Goal: Task Accomplishment & Management: Manage account settings

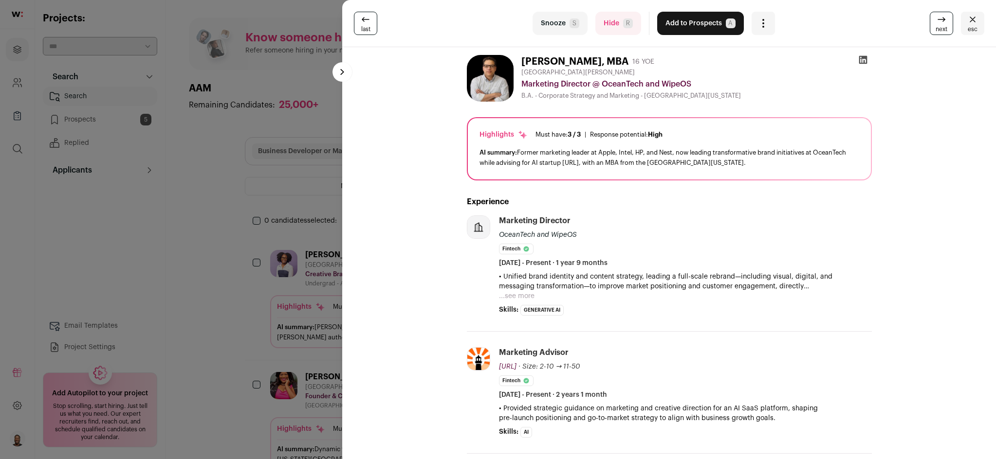
click at [691, 21] on button "Add to Prospects A" at bounding box center [700, 23] width 87 height 23
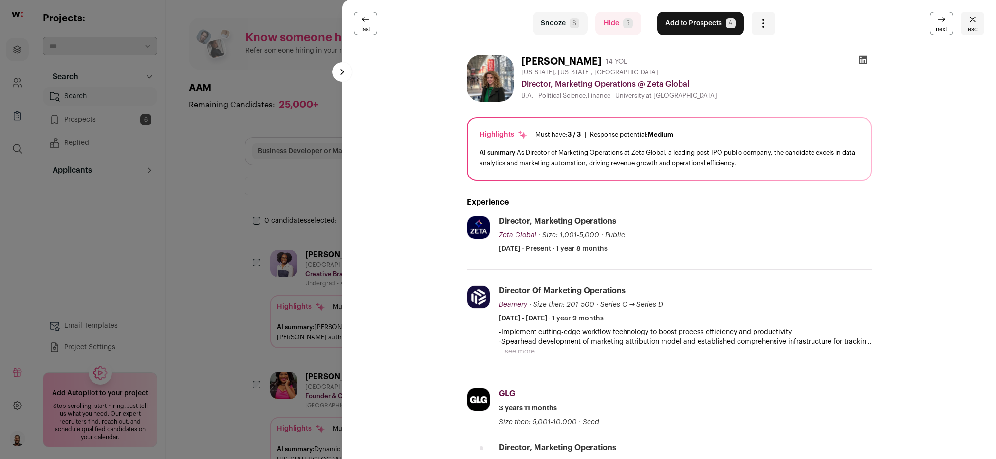
click at [711, 27] on button "Add to Prospects A" at bounding box center [700, 23] width 87 height 23
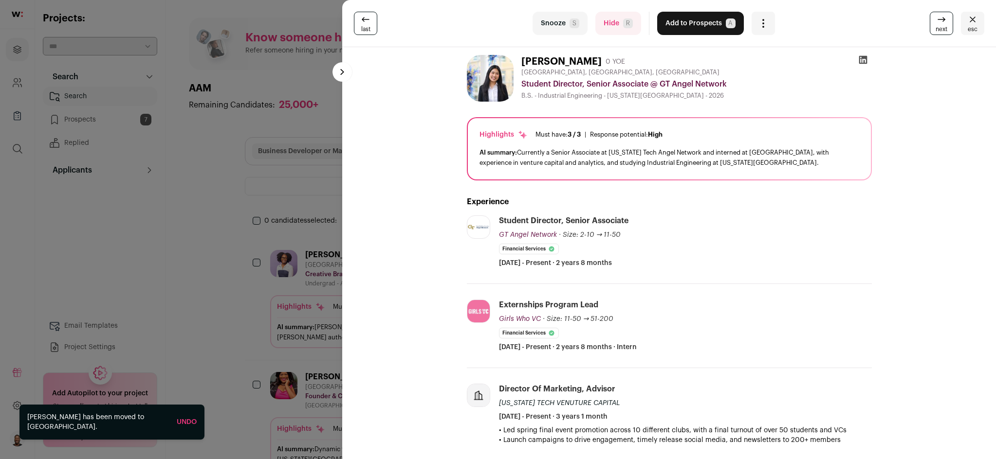
click at [935, 29] on span "next" at bounding box center [941, 29] width 12 height 8
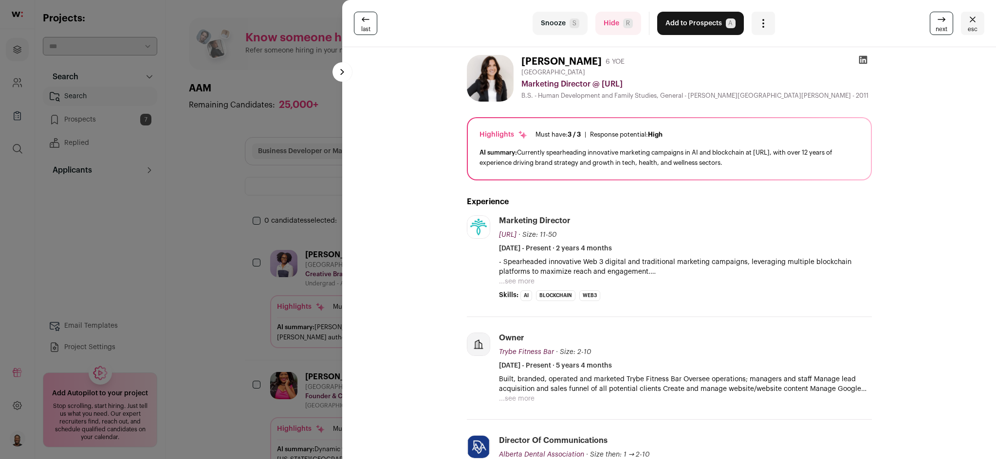
click at [935, 24] on icon at bounding box center [941, 20] width 12 height 12
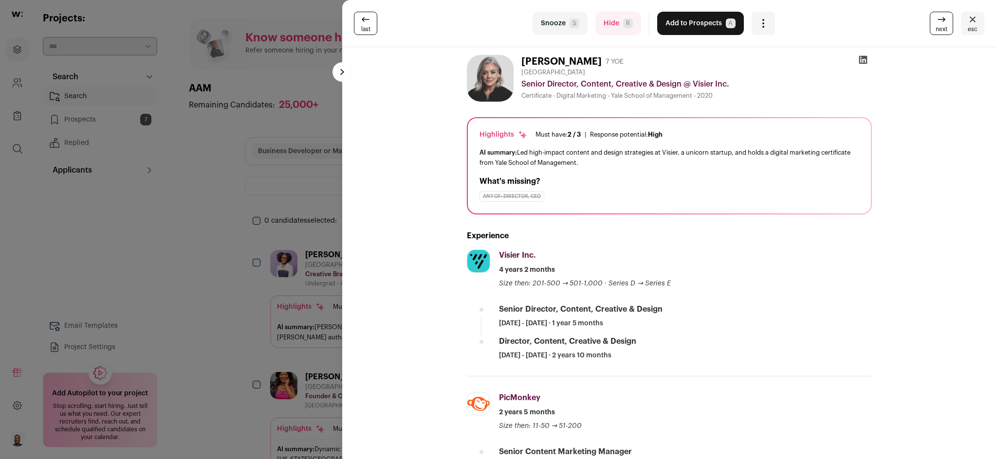
drag, startPoint x: 935, startPoint y: 18, endPoint x: 927, endPoint y: 22, distance: 8.9
click at [935, 18] on icon at bounding box center [941, 20] width 12 height 12
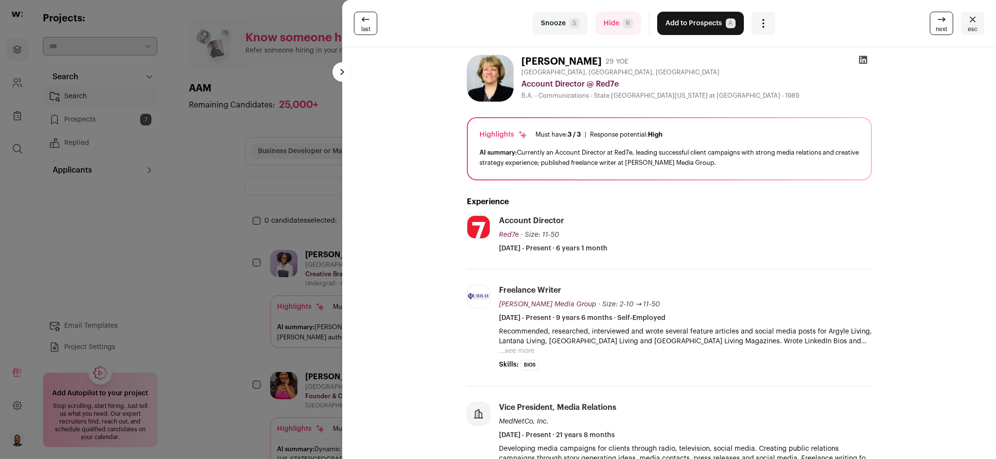
click at [362, 19] on icon at bounding box center [366, 19] width 8 height 4
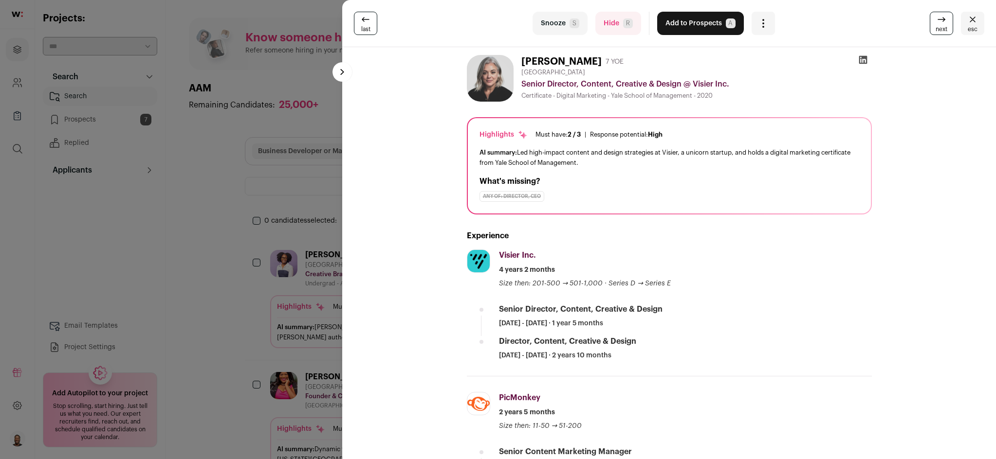
click at [704, 20] on button "Add to Prospects A" at bounding box center [700, 23] width 87 height 23
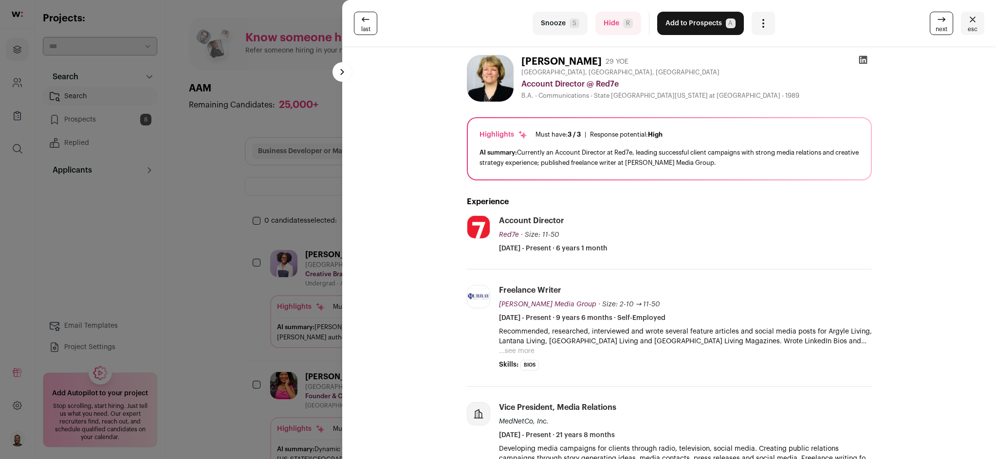
click at [935, 25] on icon at bounding box center [941, 20] width 12 height 12
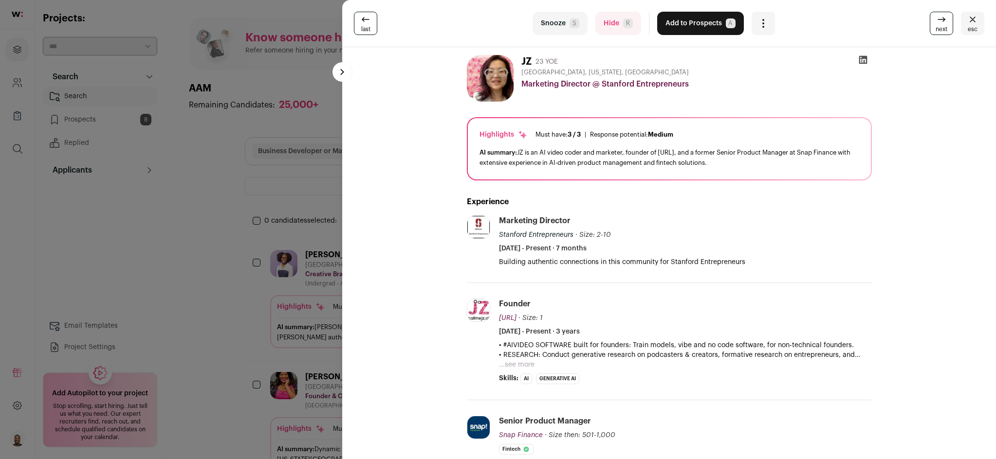
click at [704, 23] on button "Add to Prospects A" at bounding box center [700, 23] width 87 height 23
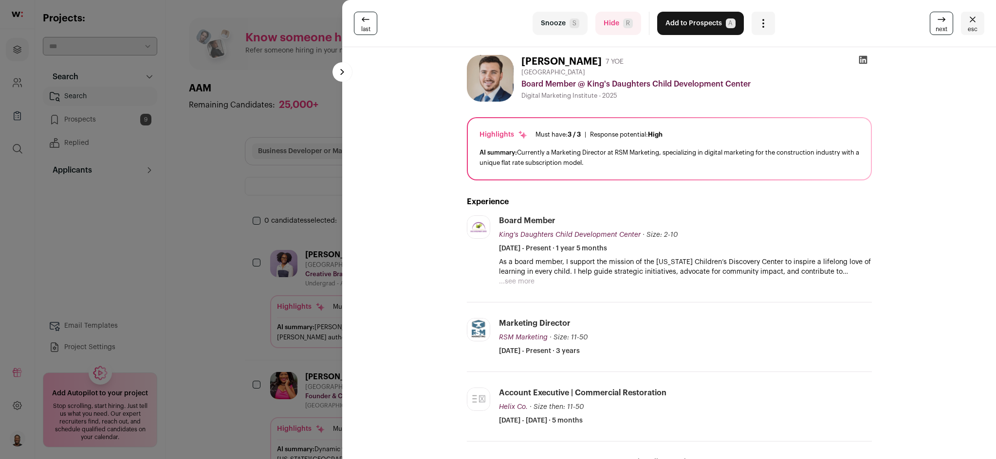
click at [937, 27] on span "next" at bounding box center [941, 29] width 12 height 8
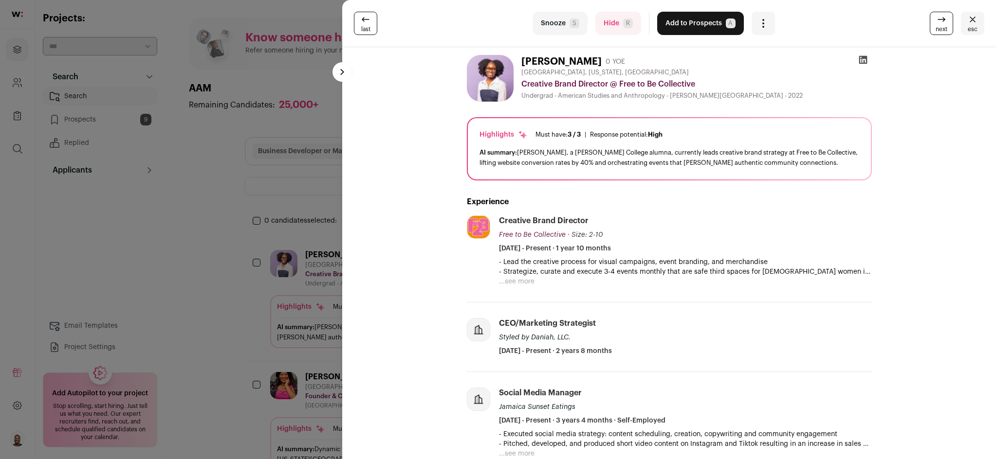
click at [935, 22] on icon at bounding box center [941, 20] width 12 height 12
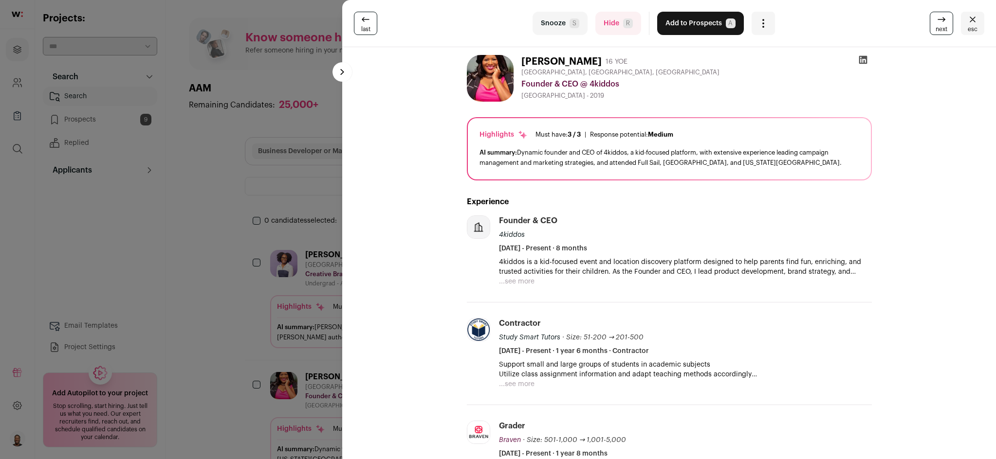
click at [935, 22] on icon at bounding box center [941, 20] width 12 height 12
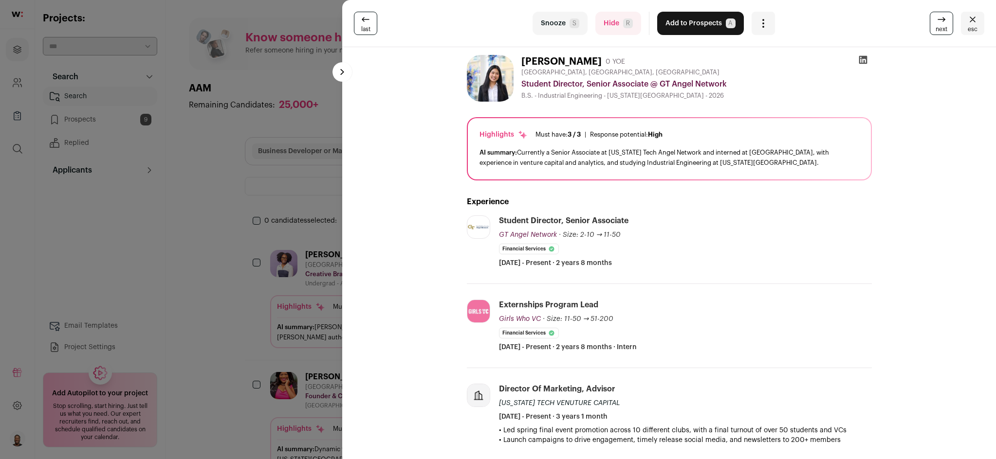
click at [967, 26] on span "esc" at bounding box center [972, 29] width 10 height 8
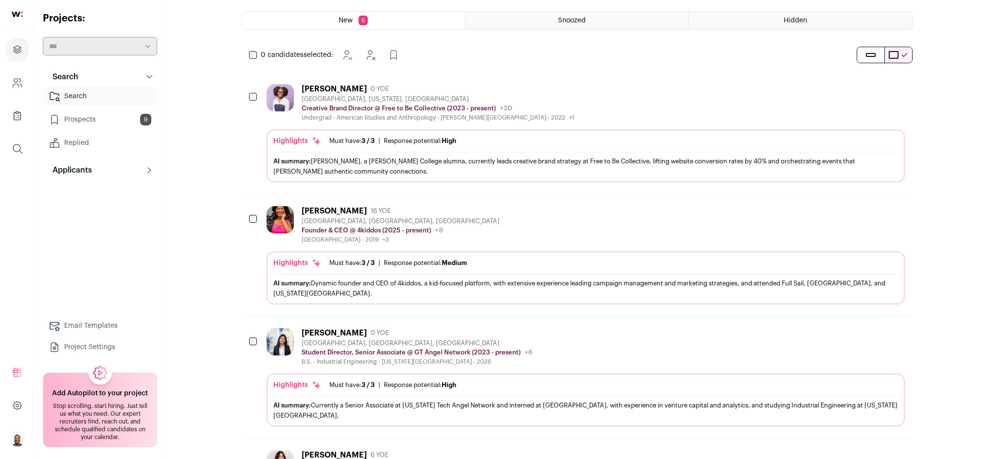
scroll to position [162, 0]
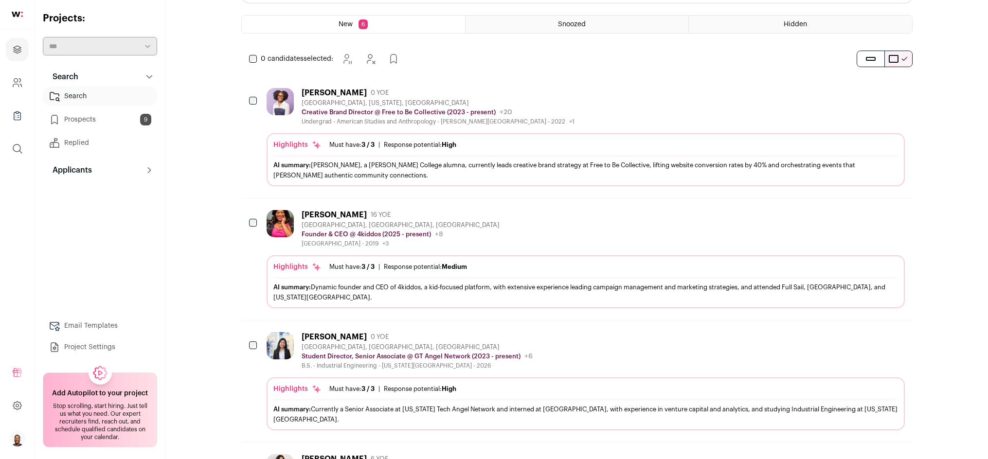
click at [400, 95] on div "[PERSON_NAME] 0 YOE" at bounding box center [438, 93] width 273 height 10
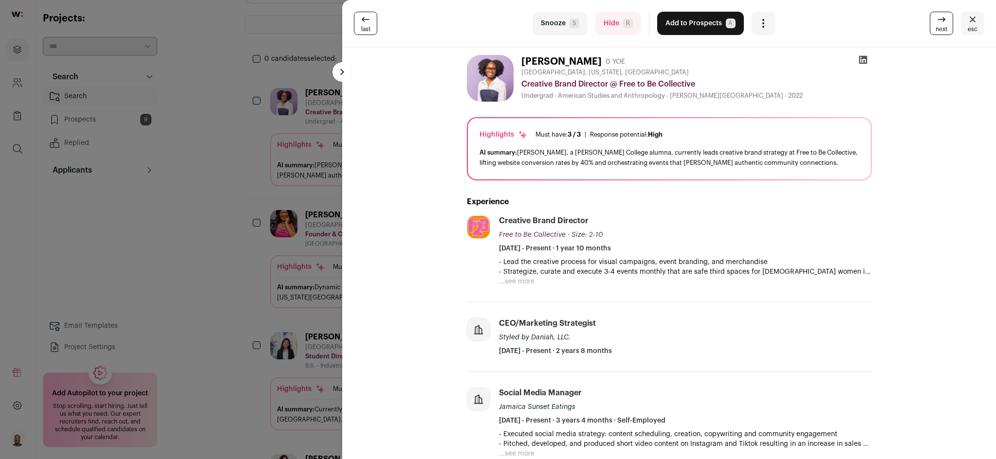
click at [718, 31] on button "Add to Prospects A" at bounding box center [700, 23] width 87 height 23
click at [718, 31] on div "Add to Prospects A" at bounding box center [700, 23] width 87 height 23
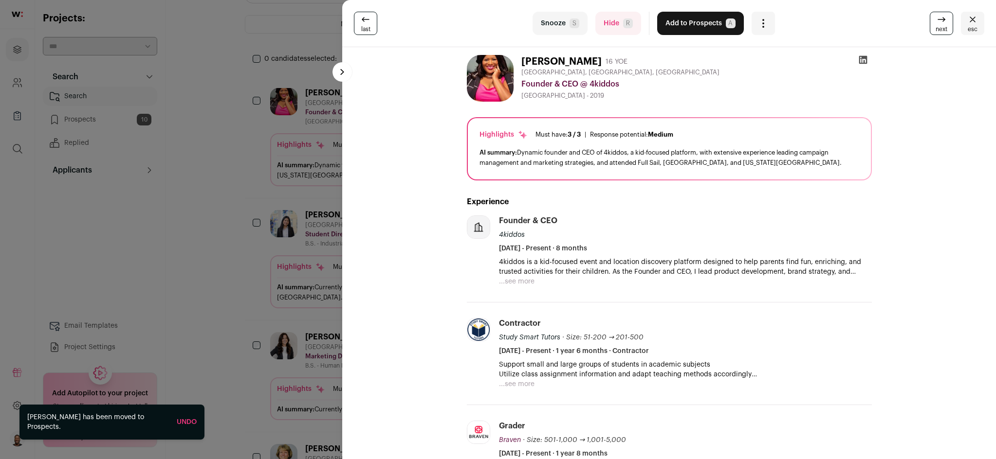
drag, startPoint x: 963, startPoint y: 25, endPoint x: 957, endPoint y: 30, distance: 8.0
click at [967, 26] on span "esc" at bounding box center [972, 29] width 10 height 8
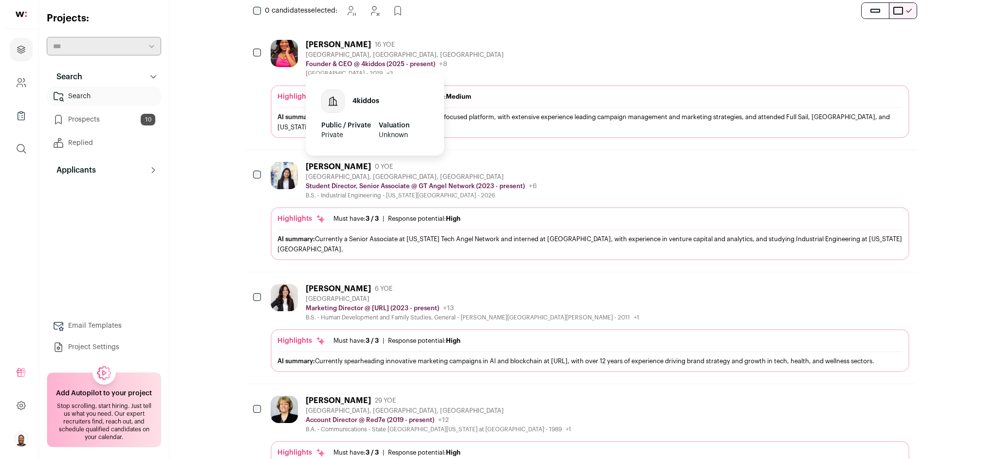
scroll to position [0, 0]
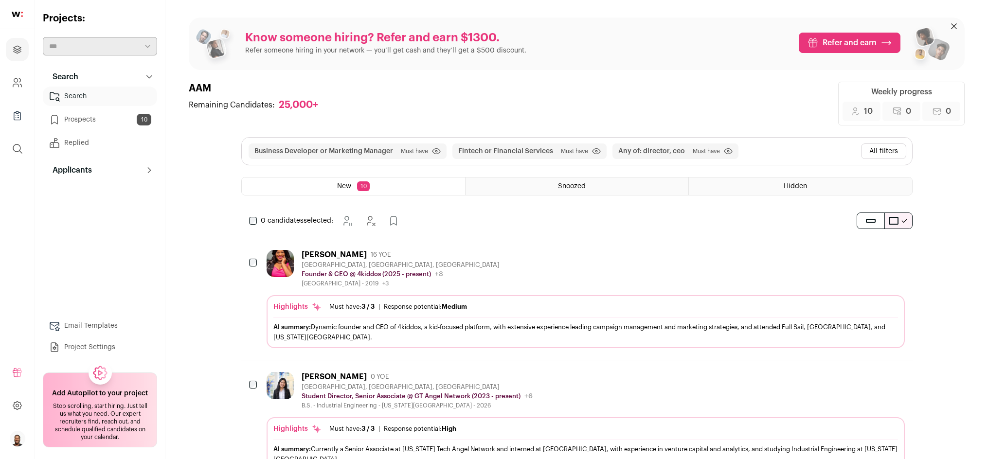
click at [485, 269] on div "[PERSON_NAME] 16 YOE [GEOGRAPHIC_DATA], [GEOGRAPHIC_DATA], [GEOGRAPHIC_DATA] Fo…" at bounding box center [586, 268] width 638 height 37
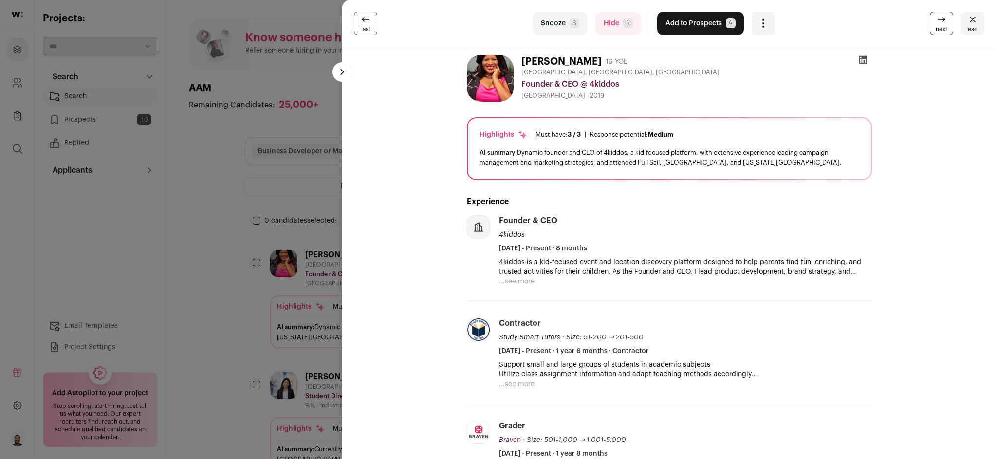
click at [569, 23] on span "S" at bounding box center [574, 23] width 10 height 10
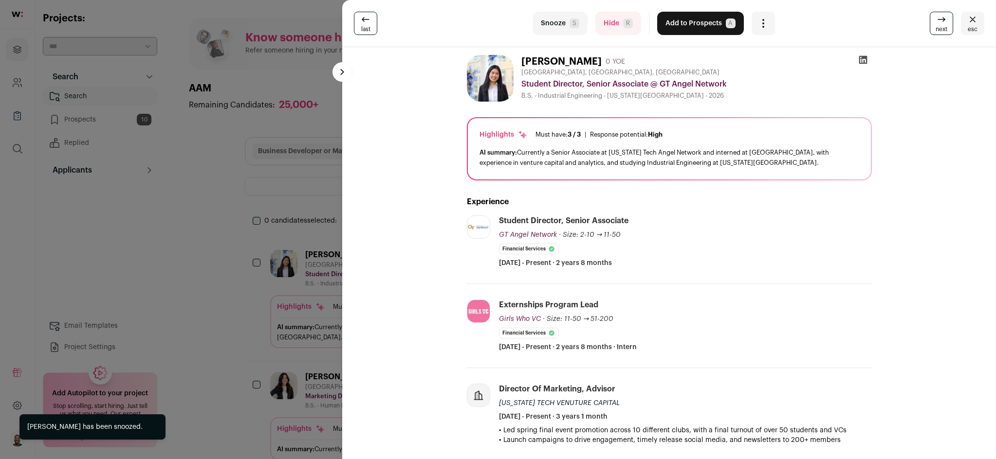
click at [569, 22] on span "S" at bounding box center [574, 23] width 10 height 10
click at [568, 22] on form "Snooze S" at bounding box center [559, 23] width 55 height 23
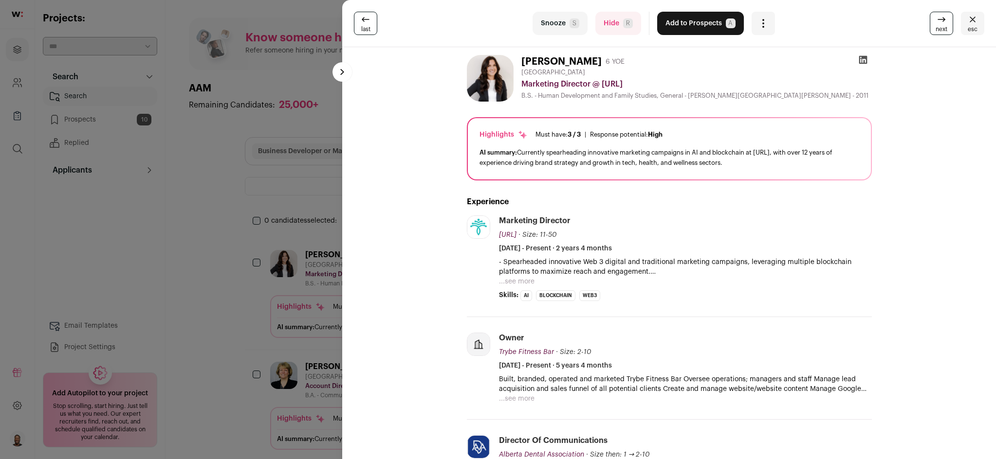
click at [558, 27] on button "Snooze S" at bounding box center [559, 23] width 55 height 23
click at [558, 27] on form "Snooze S" at bounding box center [559, 23] width 55 height 23
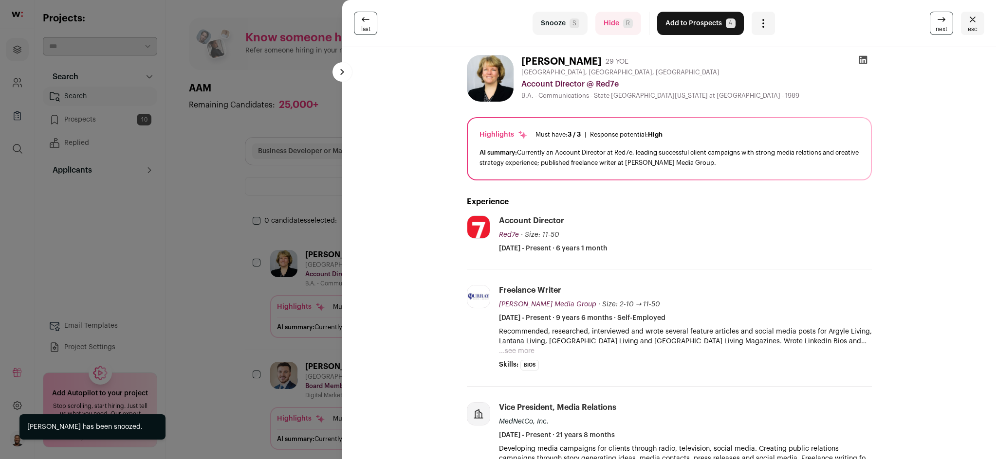
click at [547, 19] on button "Snooze S" at bounding box center [559, 23] width 55 height 23
click at [547, 19] on form "Snooze S" at bounding box center [559, 23] width 55 height 23
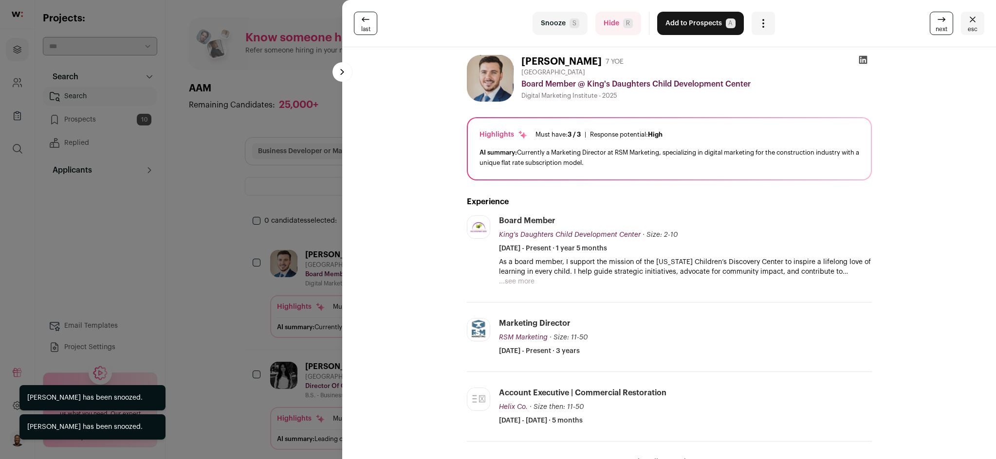
click at [547, 20] on button "Snooze S" at bounding box center [559, 23] width 55 height 23
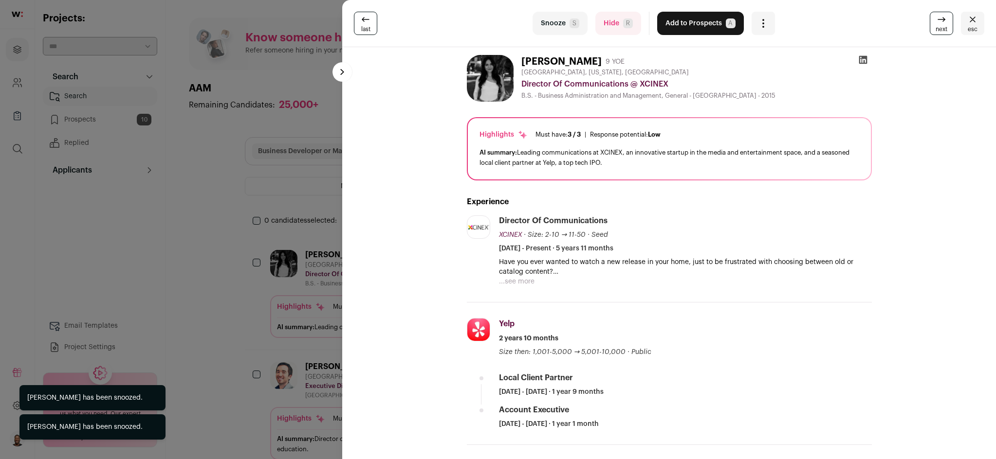
click at [547, 26] on button "Snooze S" at bounding box center [559, 23] width 55 height 23
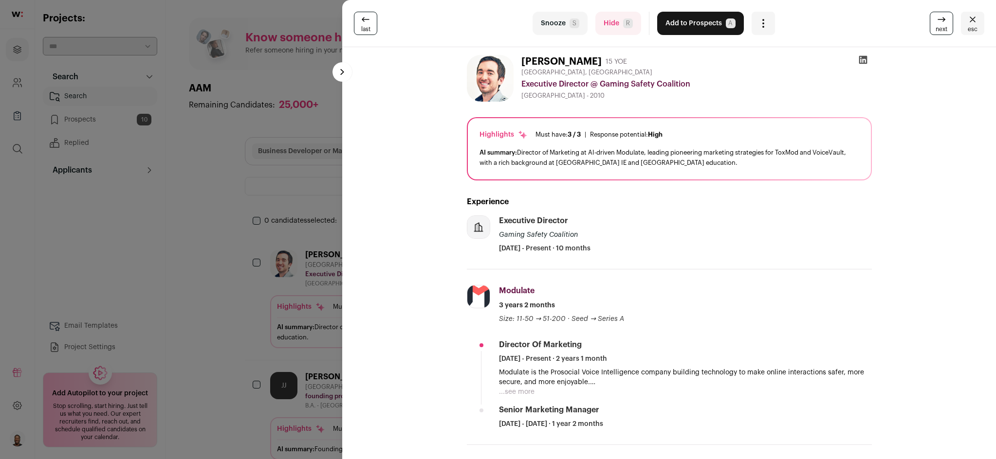
click at [559, 25] on button "Snooze S" at bounding box center [559, 23] width 55 height 23
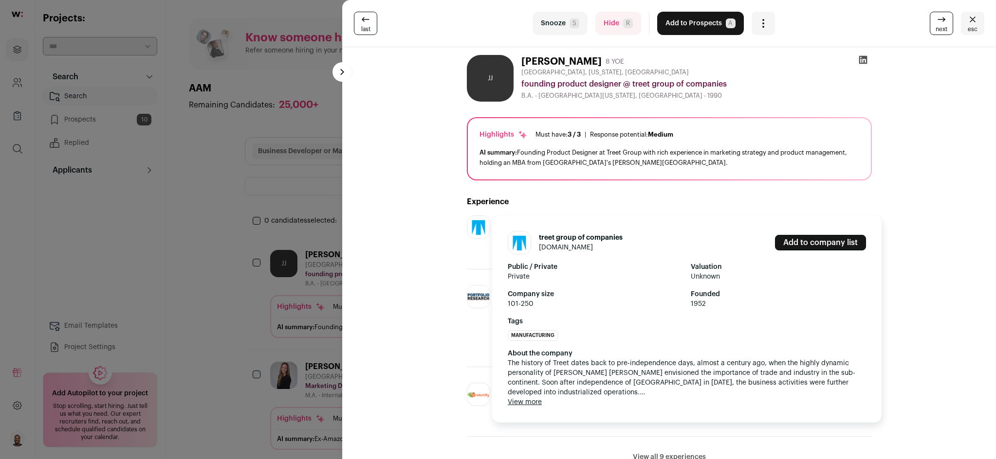
click at [524, 401] on button "View more" at bounding box center [525, 403] width 34 height 10
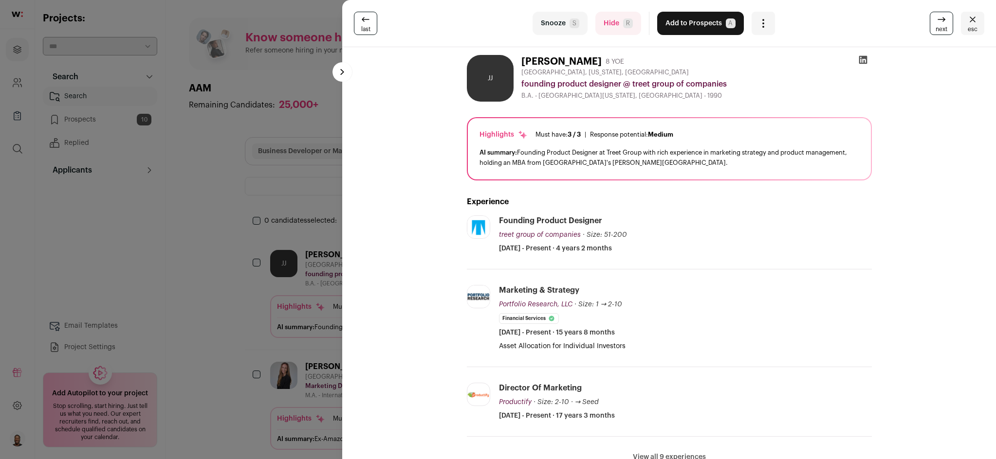
click at [550, 23] on button "Snooze S" at bounding box center [559, 23] width 55 height 23
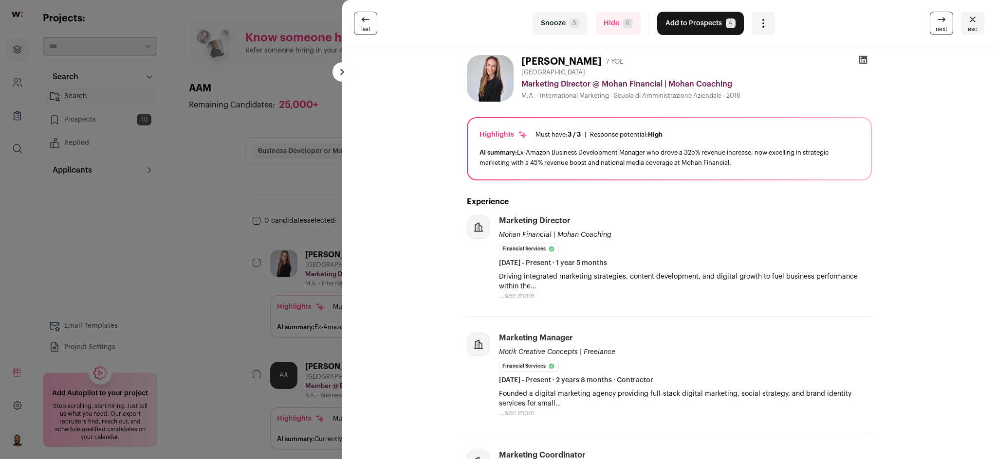
click at [517, 296] on button "...see more" at bounding box center [517, 296] width 36 height 10
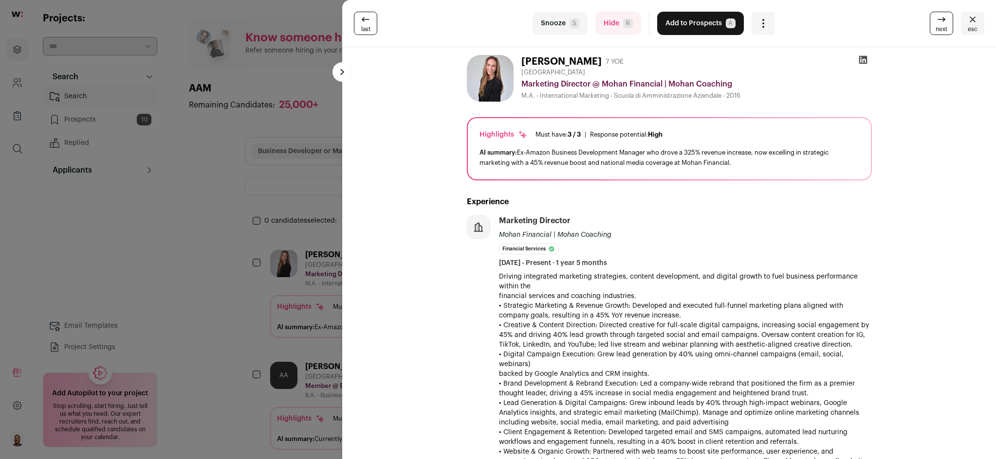
click at [692, 30] on button "Add to Prospects A" at bounding box center [700, 23] width 87 height 23
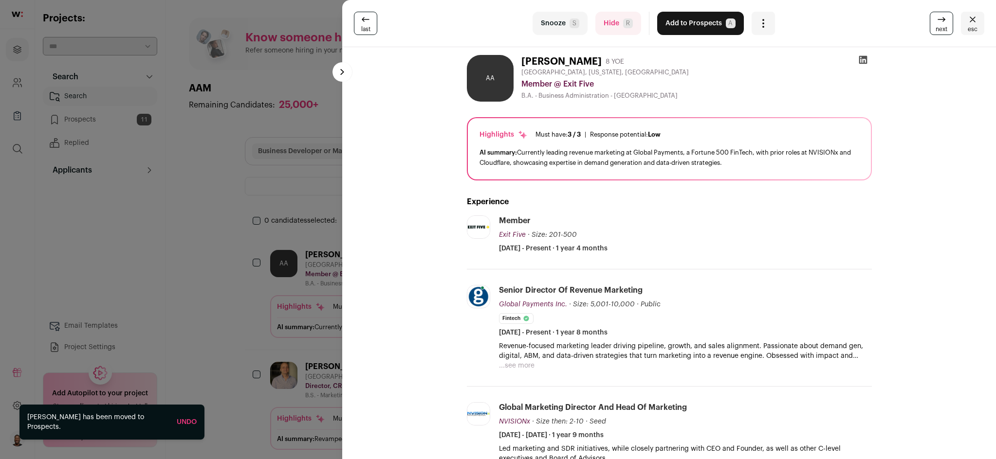
click at [553, 27] on button "Snooze S" at bounding box center [559, 23] width 55 height 23
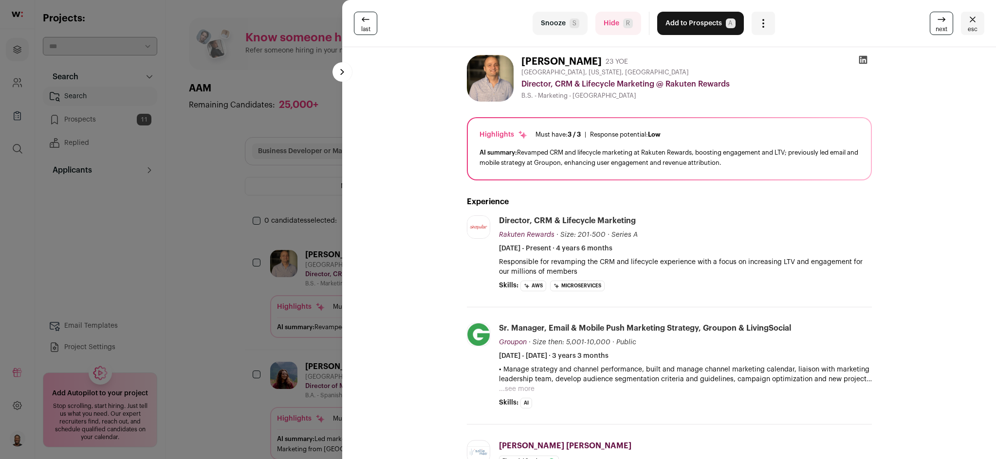
click at [684, 18] on button "Add to Prospects A" at bounding box center [700, 23] width 87 height 23
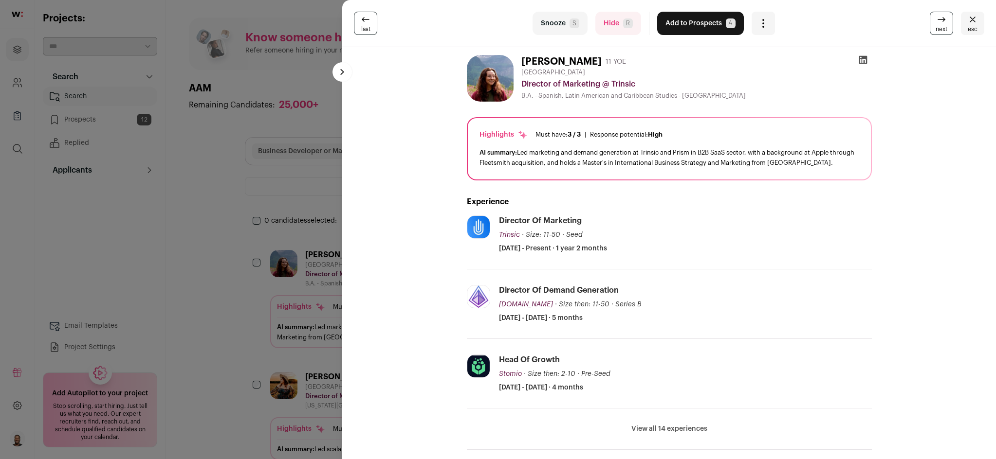
click at [691, 27] on button "Add to Prospects A" at bounding box center [700, 23] width 87 height 23
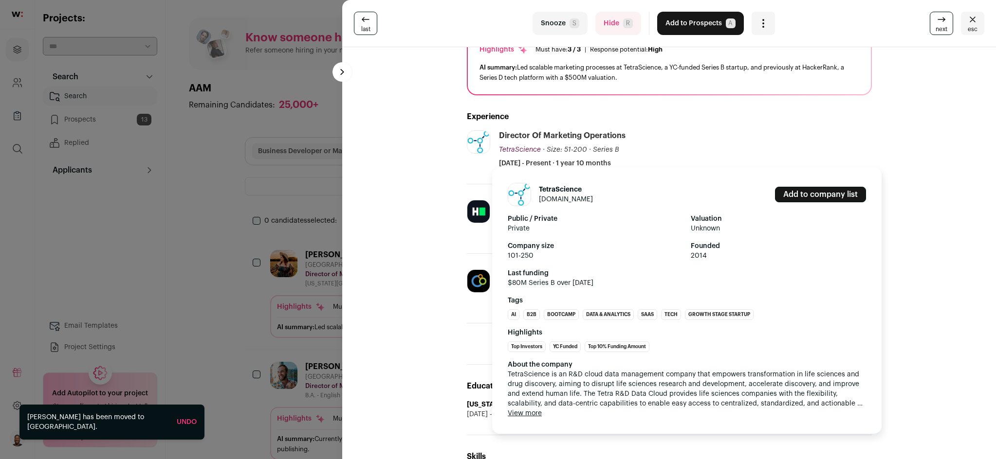
scroll to position [97, 0]
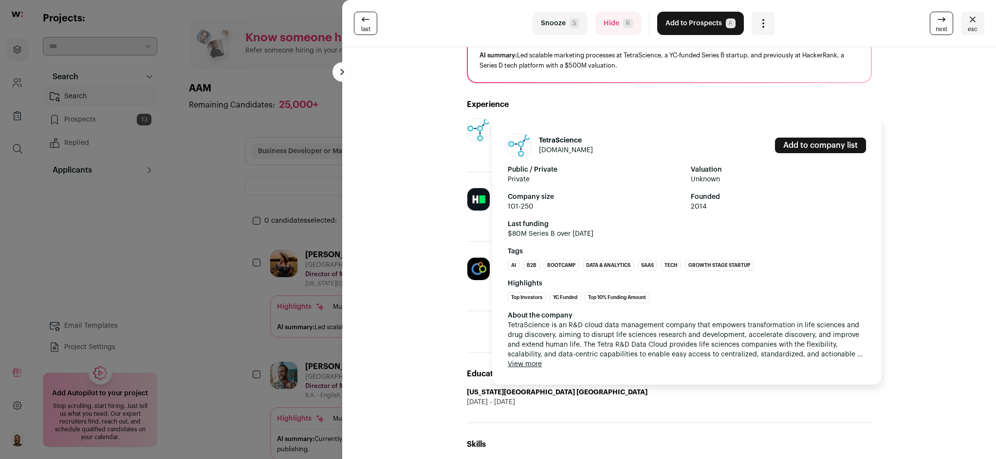
click at [531, 366] on button "View more" at bounding box center [525, 365] width 34 height 10
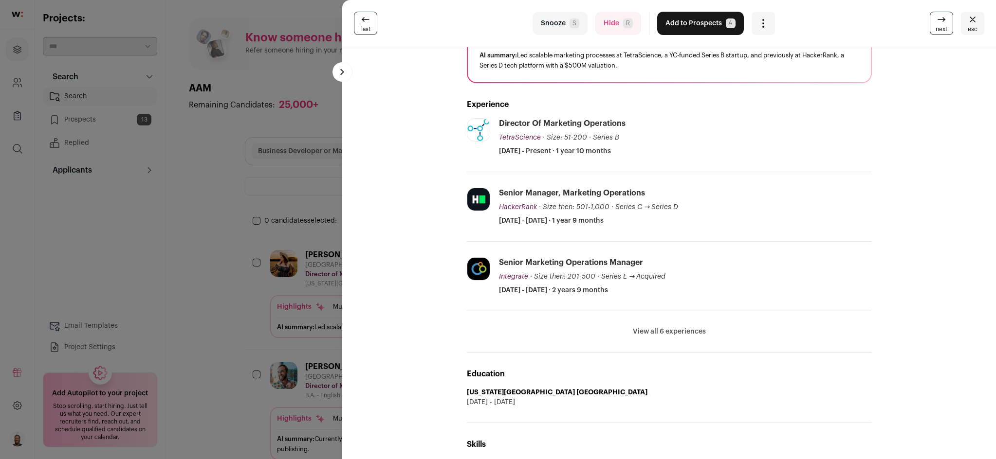
scroll to position [0, 0]
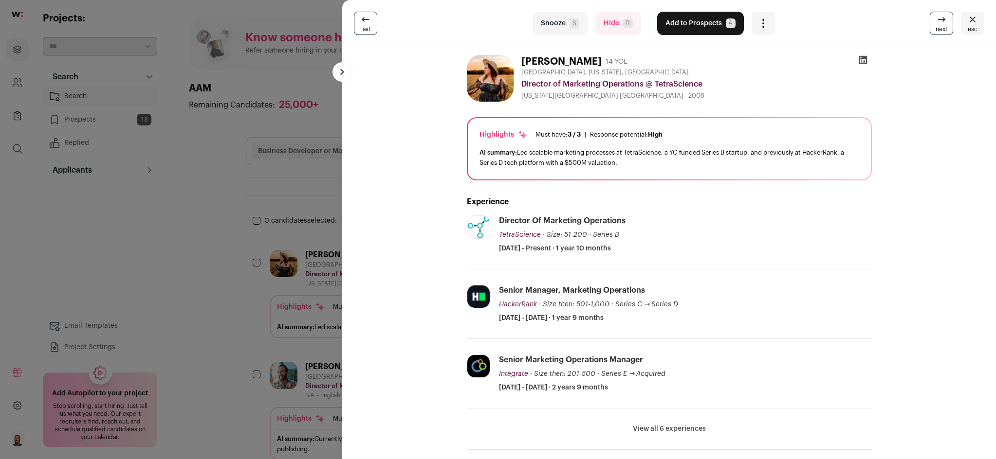
click at [935, 26] on span "next" at bounding box center [941, 29] width 12 height 8
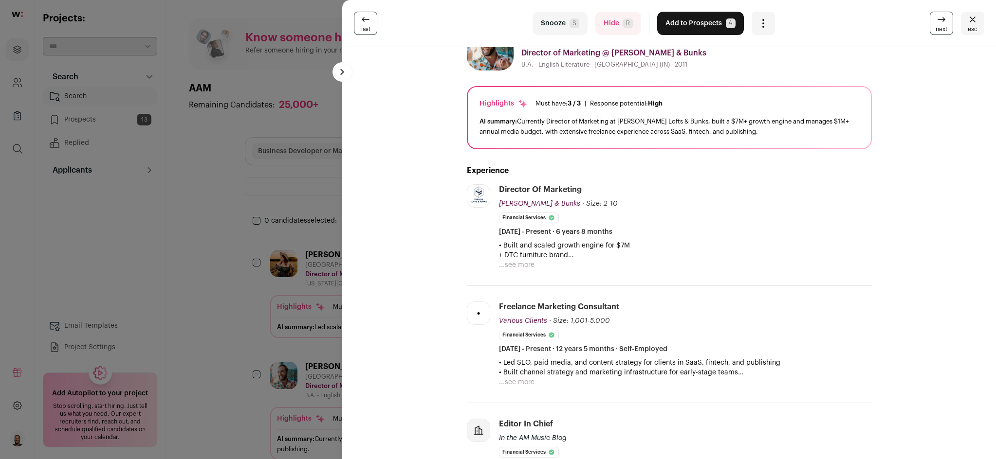
scroll to position [49, 0]
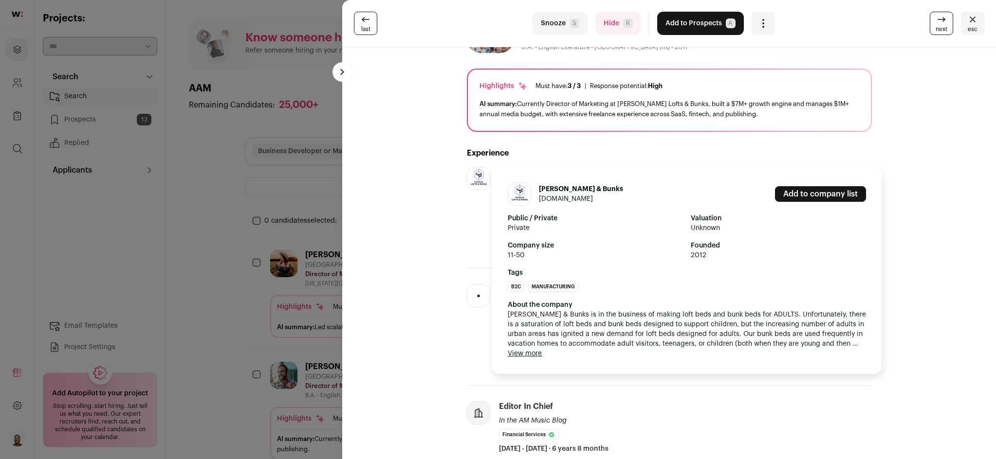
click at [528, 354] on button "View more" at bounding box center [525, 354] width 34 height 10
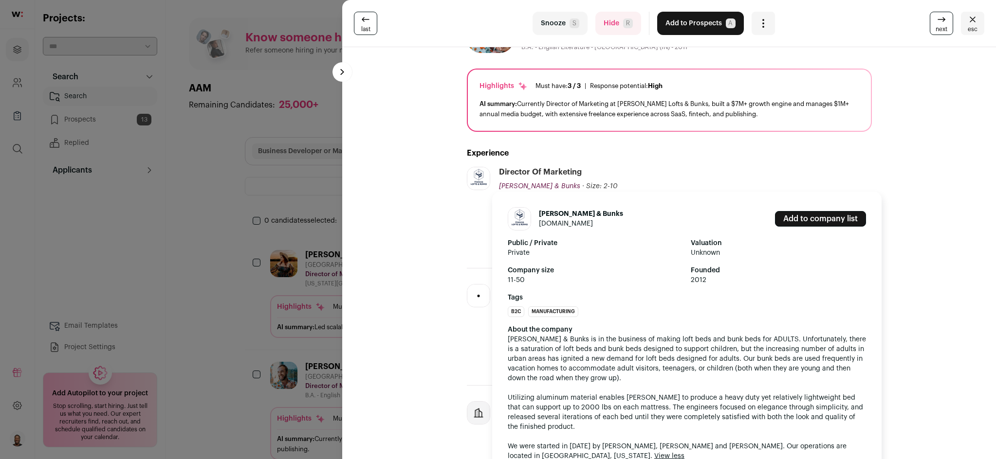
scroll to position [0, 0]
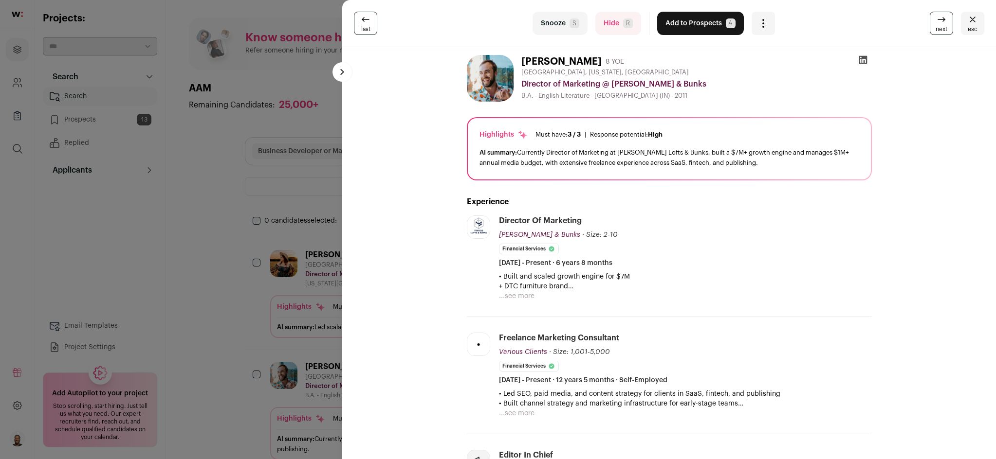
click at [666, 20] on button "Add to Prospects A" at bounding box center [700, 23] width 87 height 23
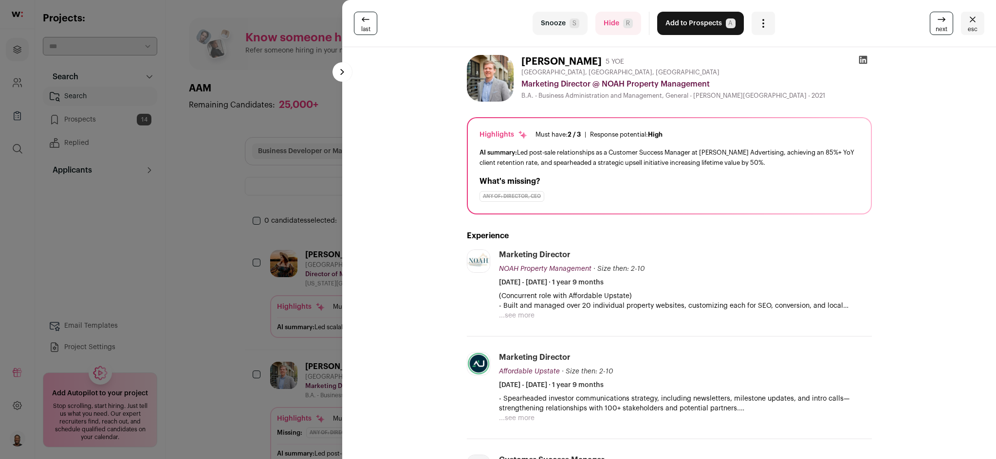
click at [707, 28] on button "Add to Prospects A" at bounding box center [700, 23] width 87 height 23
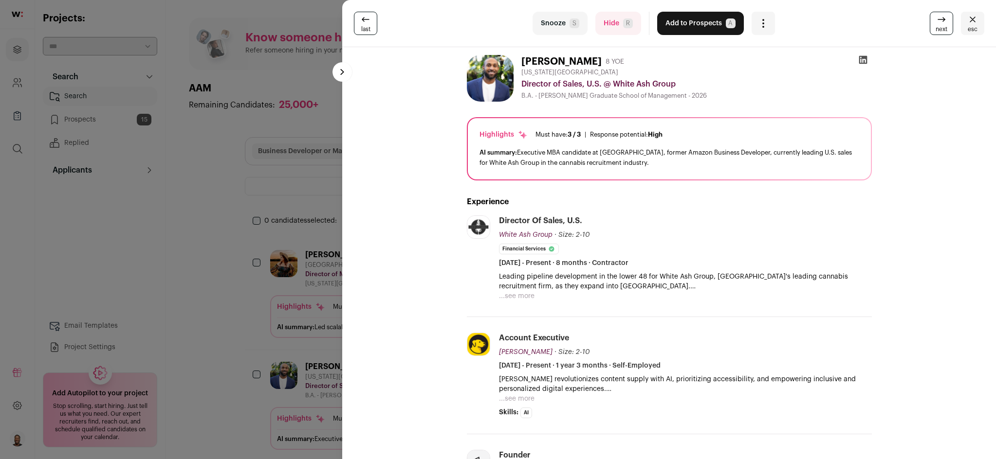
click at [506, 294] on button "...see more" at bounding box center [517, 296] width 36 height 10
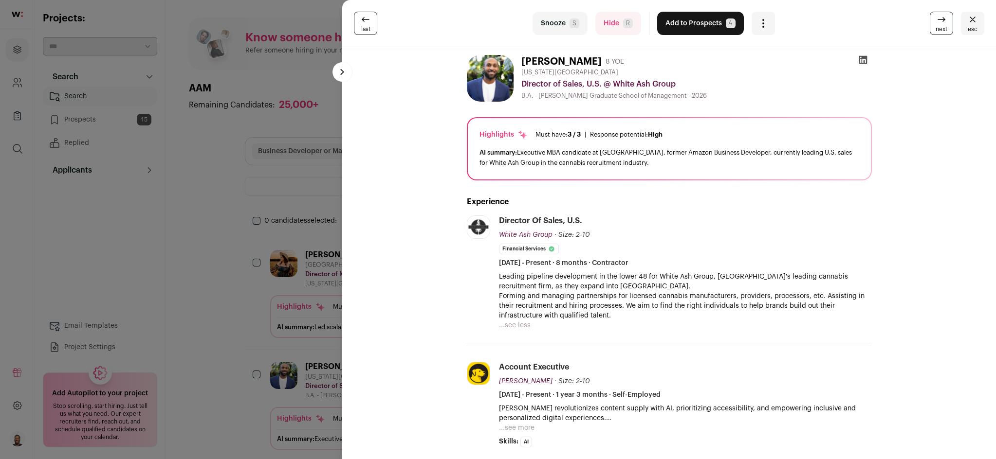
click at [611, 289] on p "Leading pipeline development in the lower 48 for White Ash Group, [GEOGRAPHIC_D…" at bounding box center [685, 281] width 373 height 19
click at [682, 22] on button "Add to Prospects A" at bounding box center [700, 23] width 87 height 23
click at [682, 22] on div "Add to Prospects A" at bounding box center [700, 23] width 87 height 23
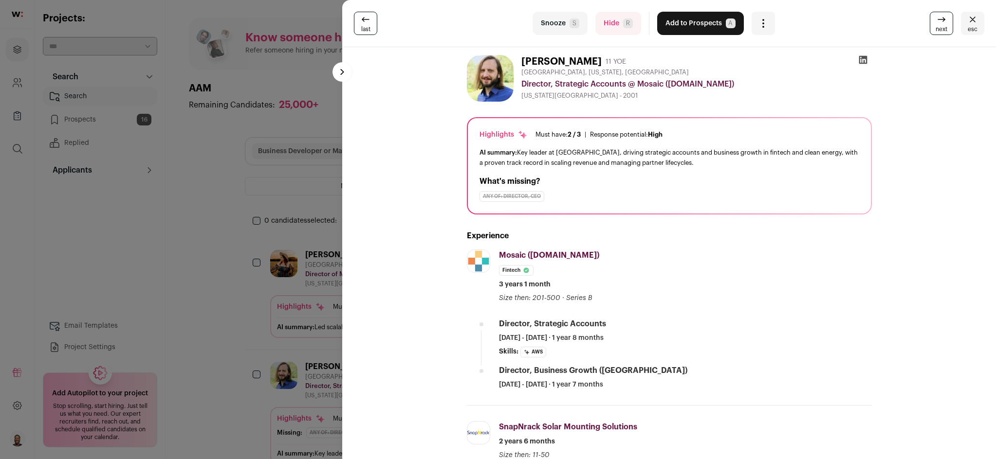
click at [941, 21] on icon at bounding box center [941, 20] width 12 height 12
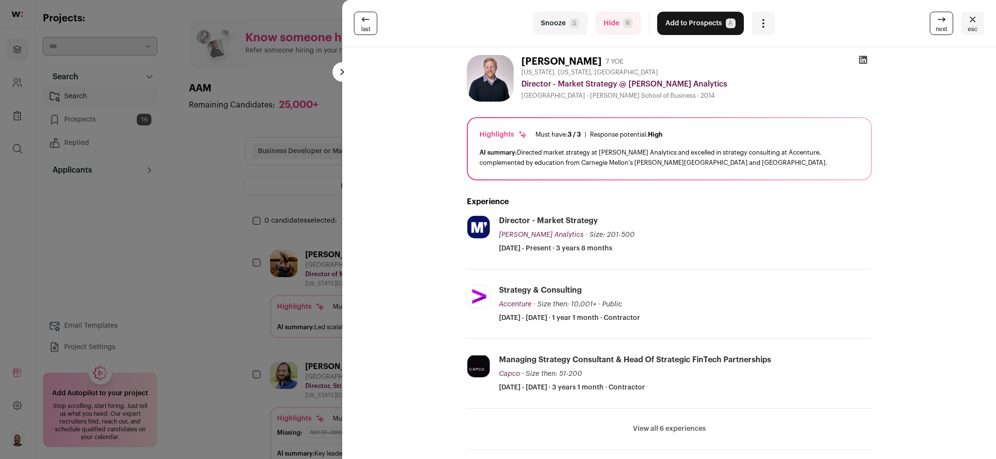
click at [495, 72] on img at bounding box center [490, 78] width 47 height 47
click at [694, 21] on button "Add to Prospects A" at bounding box center [700, 23] width 87 height 23
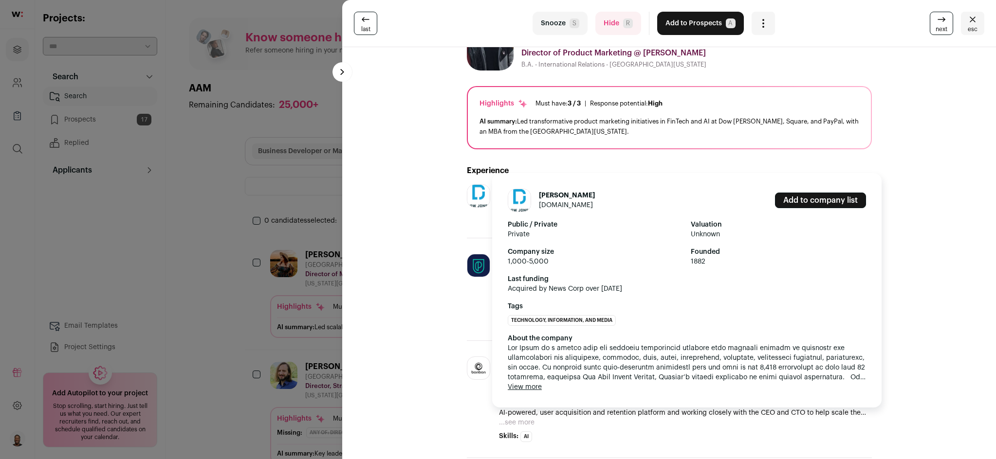
scroll to position [49, 0]
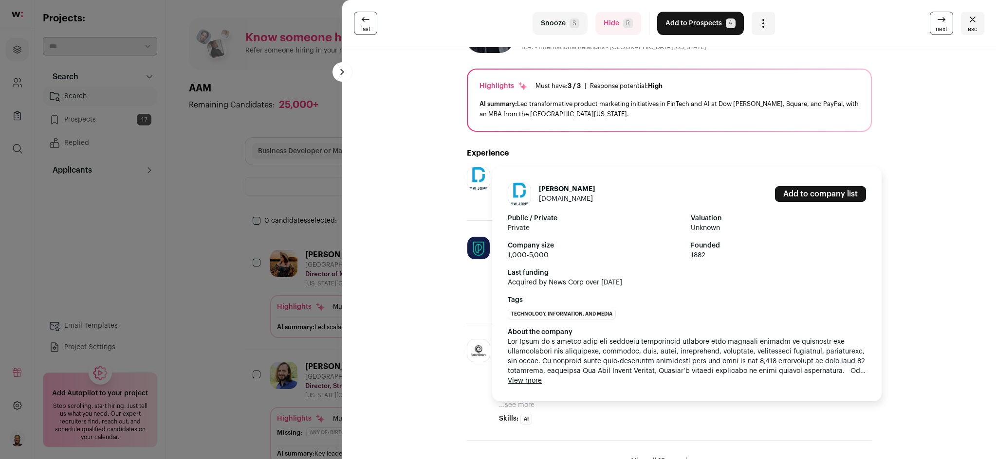
click at [526, 380] on button "View more" at bounding box center [525, 381] width 34 height 10
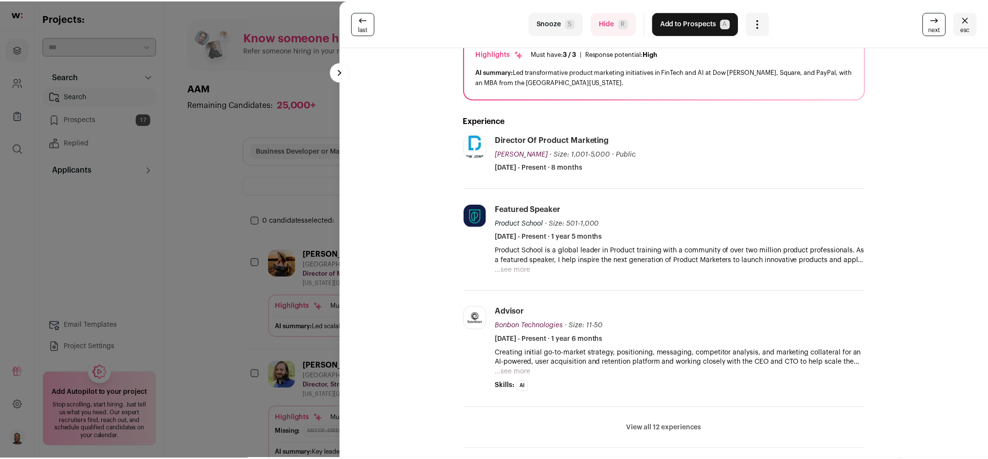
scroll to position [0, 0]
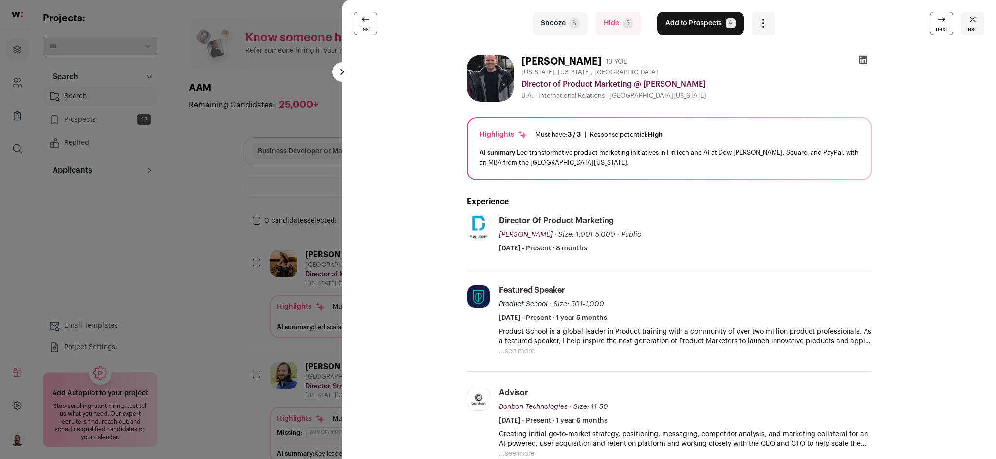
click at [704, 22] on button "Add to Prospects A" at bounding box center [700, 23] width 87 height 23
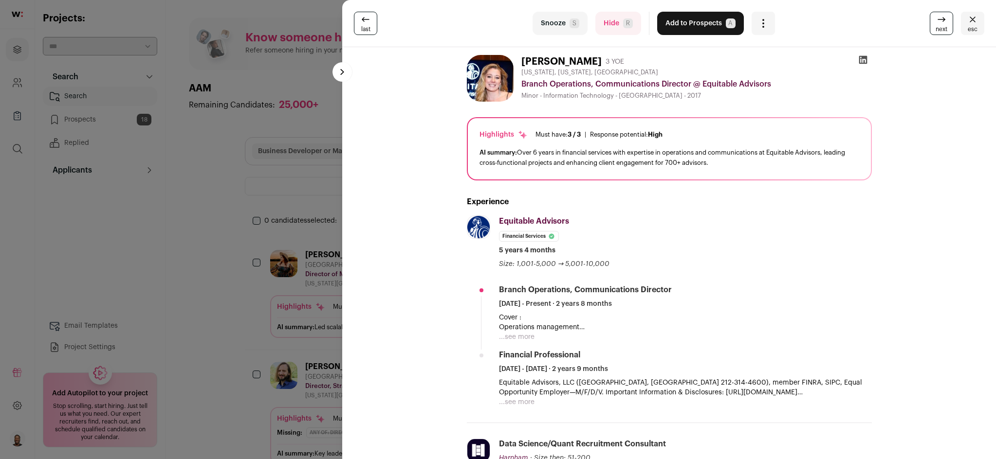
click at [688, 26] on button "Add to Prospects A" at bounding box center [700, 23] width 87 height 23
click at [688, 26] on div "Add to Prospects A" at bounding box center [700, 23] width 87 height 23
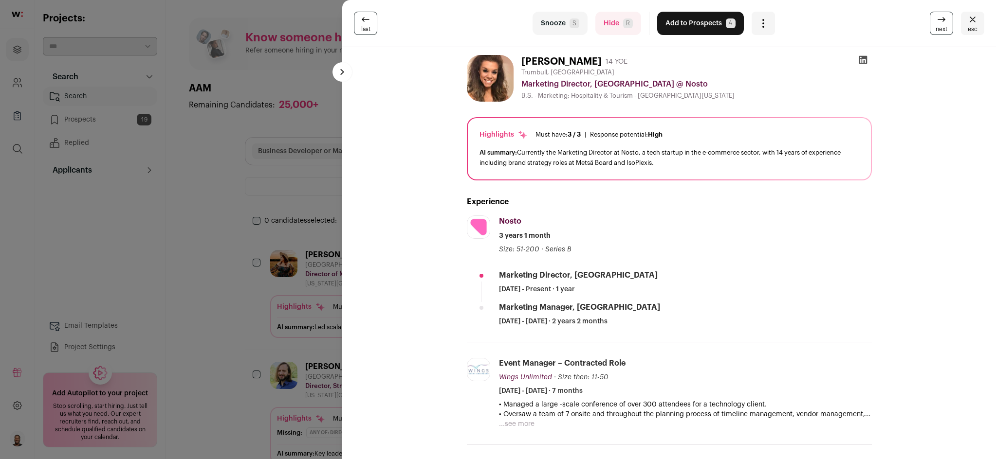
click at [726, 26] on span "A" at bounding box center [731, 23] width 10 height 10
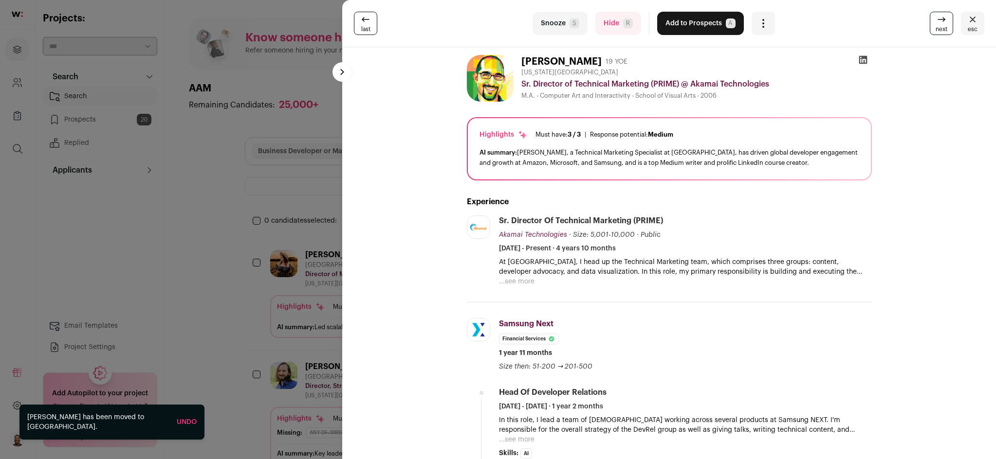
click at [972, 24] on button "esc" at bounding box center [972, 23] width 23 height 23
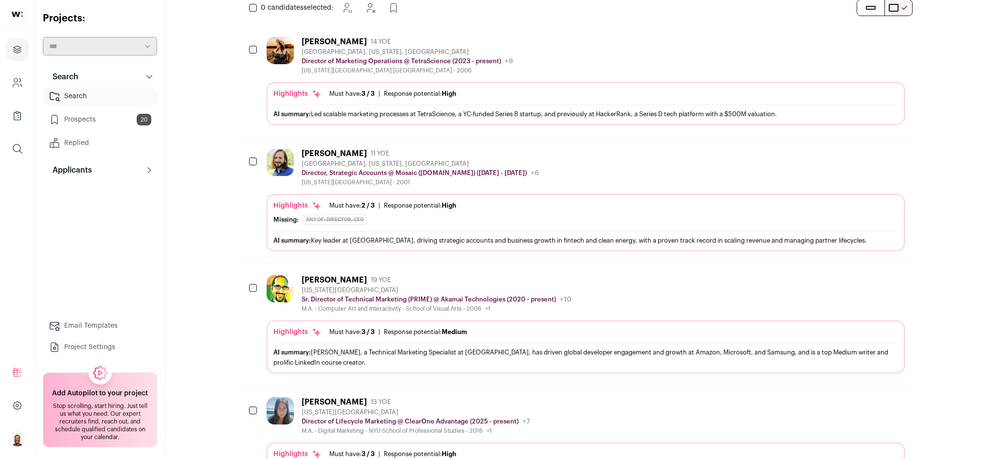
scroll to position [191, 0]
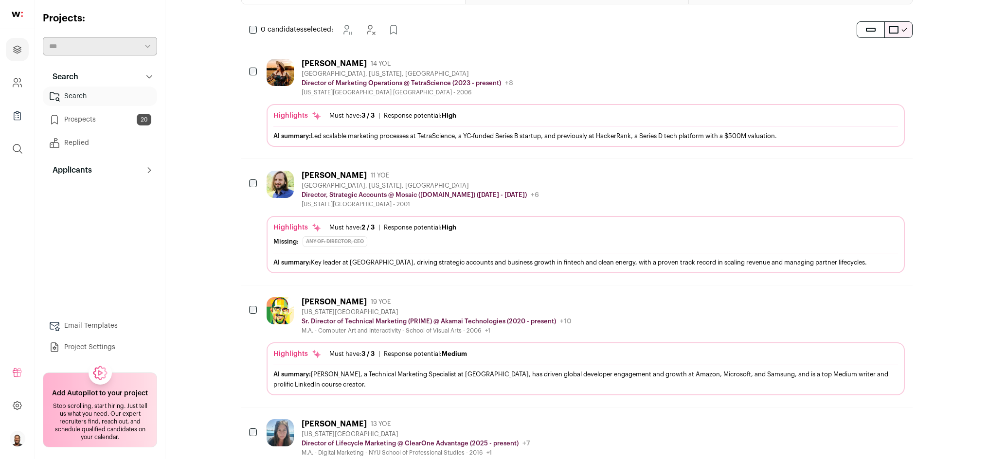
click at [85, 121] on link "Prospects 20" at bounding box center [100, 119] width 114 height 19
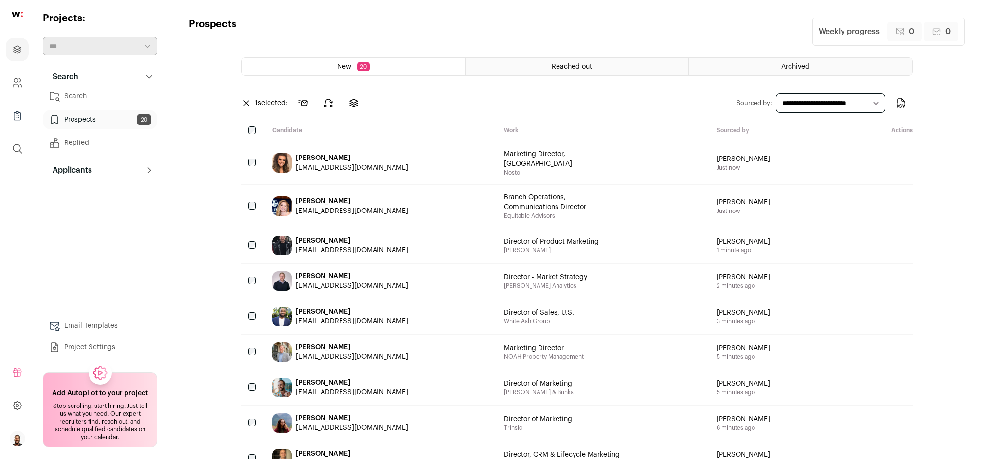
click at [805, 162] on div "[PERSON_NAME] [EMAIL_ADDRESS][DOMAIN_NAME] Marketing Director, [GEOGRAPHIC_DATA…" at bounding box center [577, 163] width 672 height 43
click at [132, 103] on link "Search" at bounding box center [100, 96] width 114 height 19
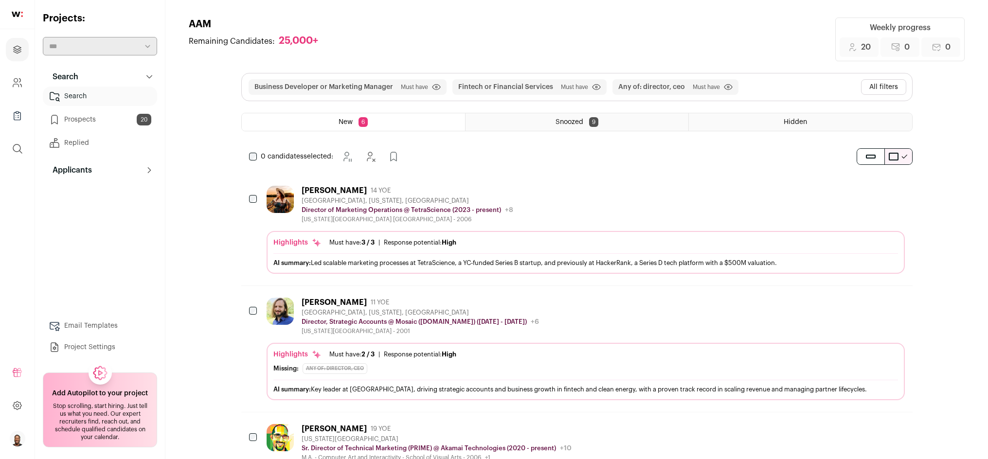
click at [584, 213] on div "[PERSON_NAME] 14 YOE [GEOGRAPHIC_DATA], [US_STATE], [GEOGRAPHIC_DATA] Director …" at bounding box center [586, 204] width 638 height 37
click at [0, 0] on turbo-frame at bounding box center [0, 0] width 0 height 0
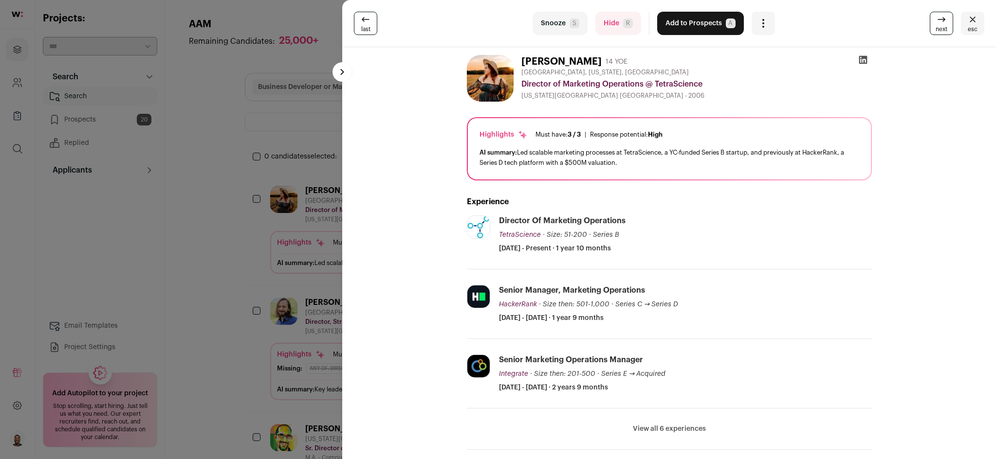
click at [684, 27] on button "Add to Prospects A" at bounding box center [700, 23] width 87 height 23
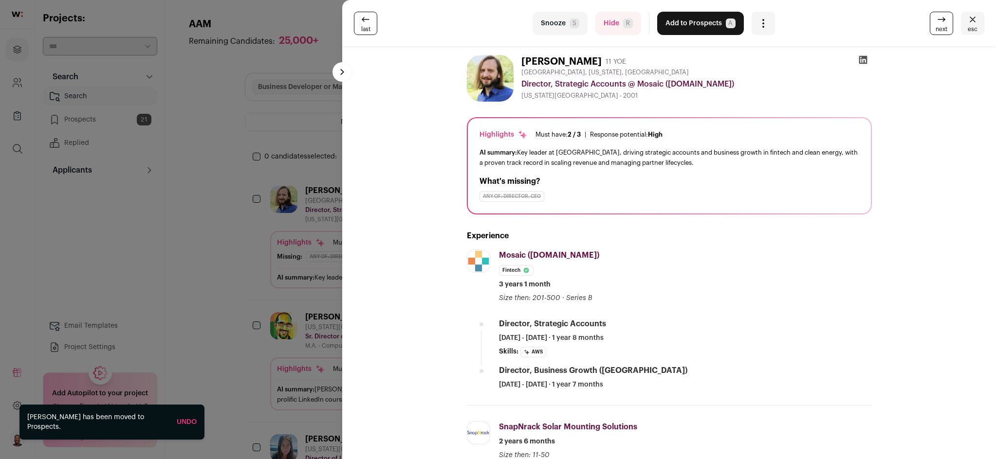
click at [110, 117] on div "last Snooze S Hide R Add to Prospects A Are you sure? [PERSON_NAME] is already …" at bounding box center [498, 229] width 996 height 459
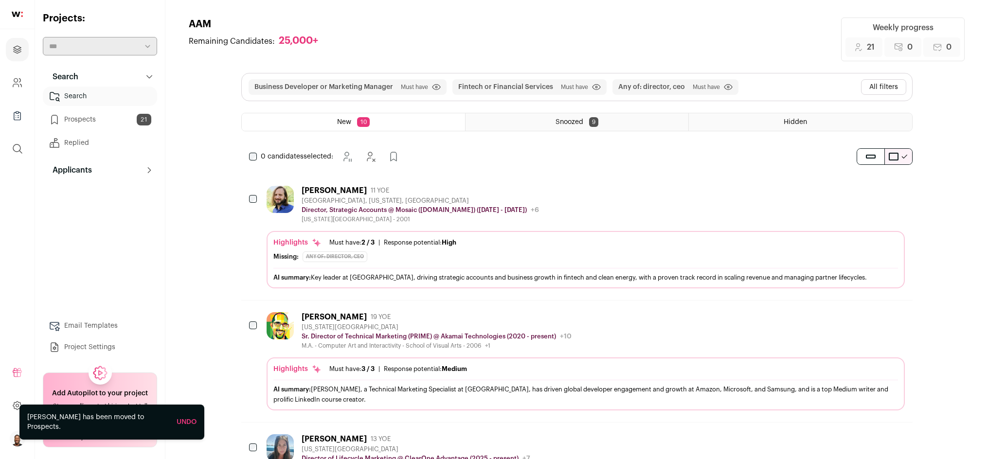
click at [106, 118] on link "Prospects 21" at bounding box center [100, 119] width 114 height 19
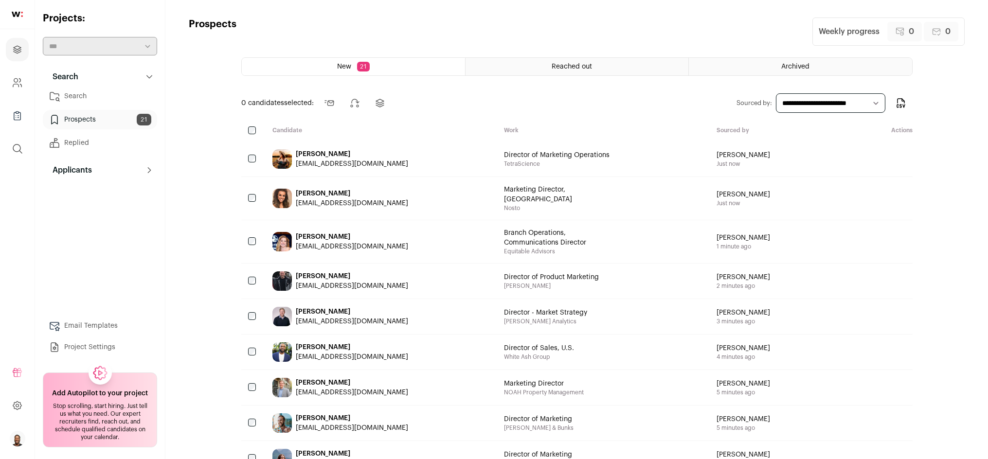
click at [878, 161] on icon "Send" at bounding box center [876, 159] width 12 height 12
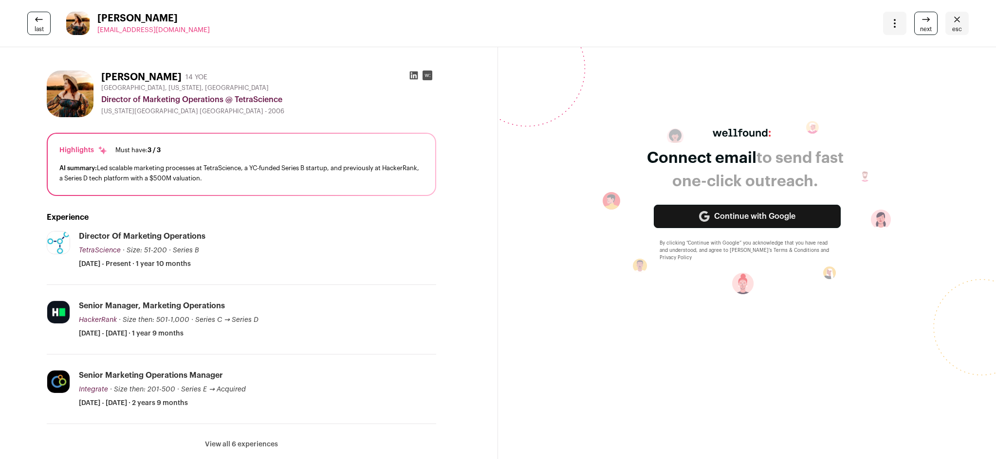
click at [920, 23] on icon at bounding box center [926, 20] width 12 height 12
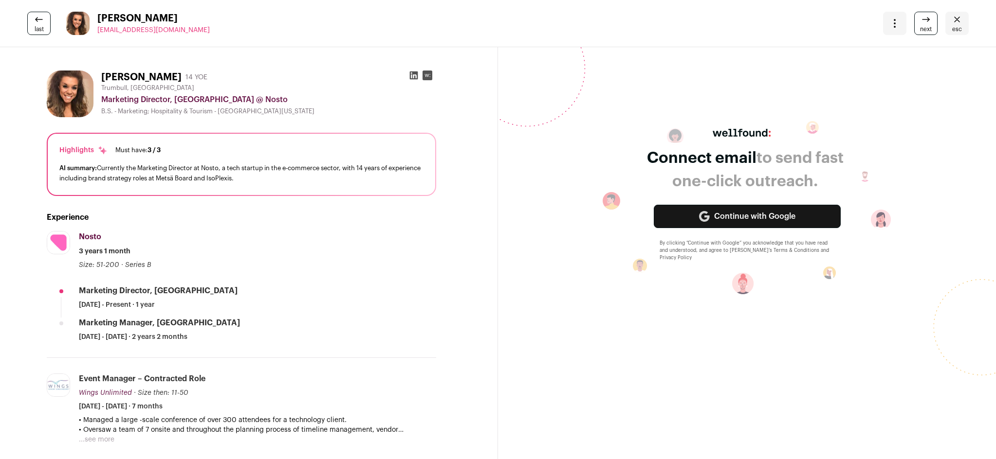
click at [36, 19] on icon at bounding box center [39, 20] width 12 height 12
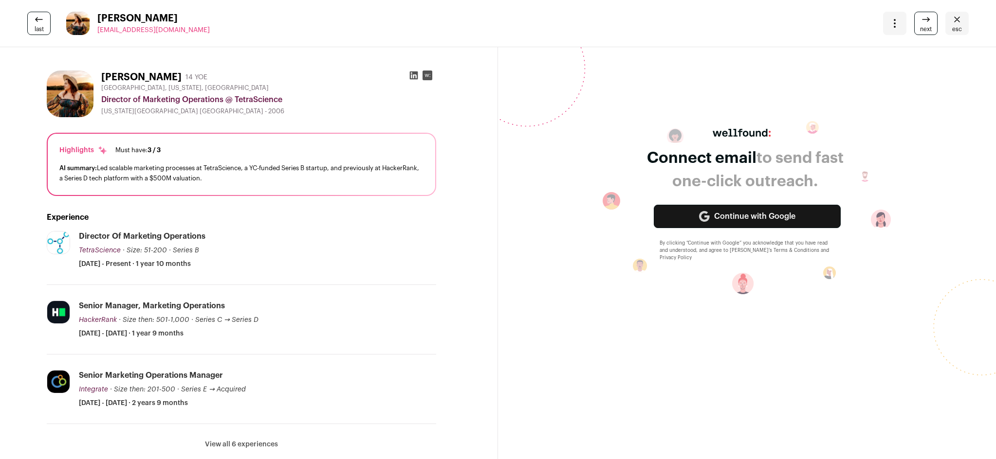
click at [428, 74] on rect at bounding box center [427, 76] width 10 height 10
click at [414, 75] on icon at bounding box center [414, 76] width 10 height 10
click at [46, 23] on link "last" at bounding box center [38, 23] width 23 height 23
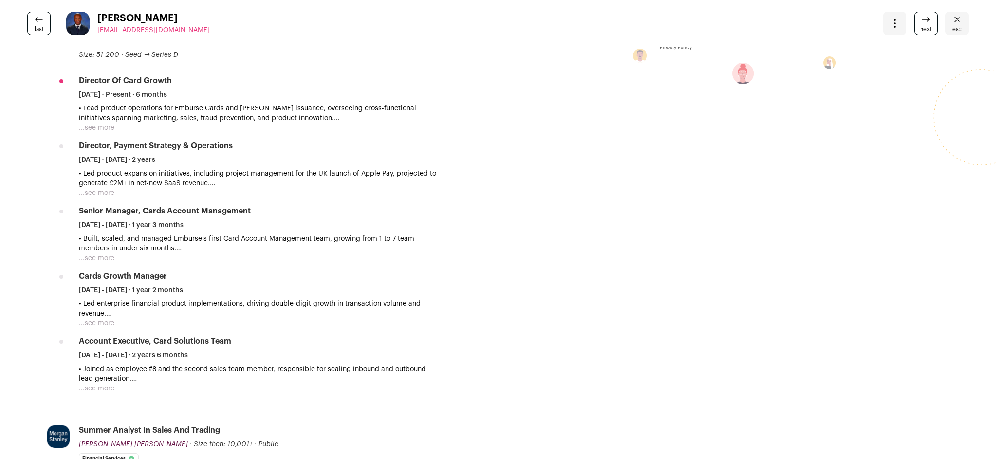
scroll to position [49, 0]
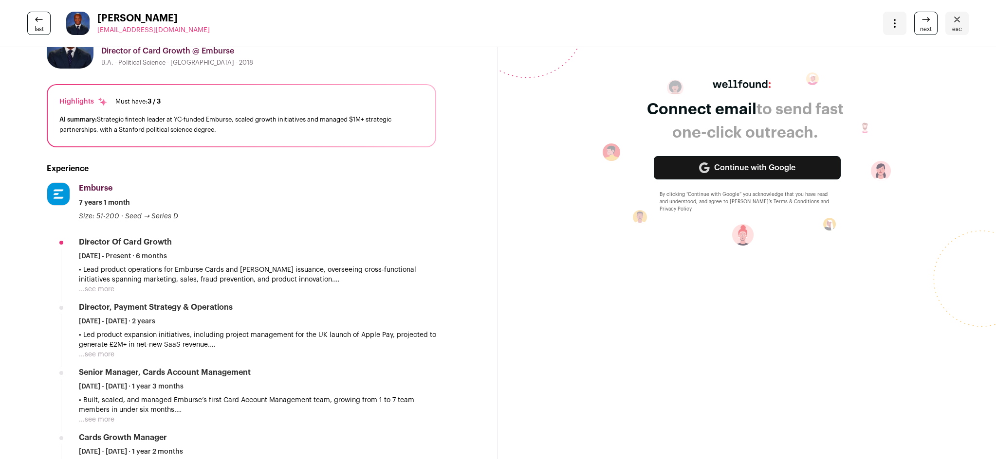
click at [920, 30] on span "next" at bounding box center [926, 29] width 12 height 8
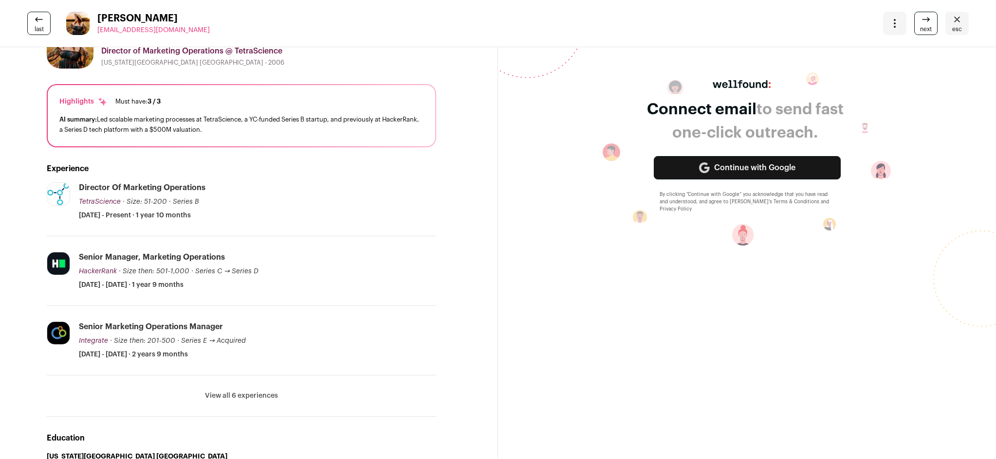
click at [920, 26] on span "next" at bounding box center [926, 29] width 12 height 8
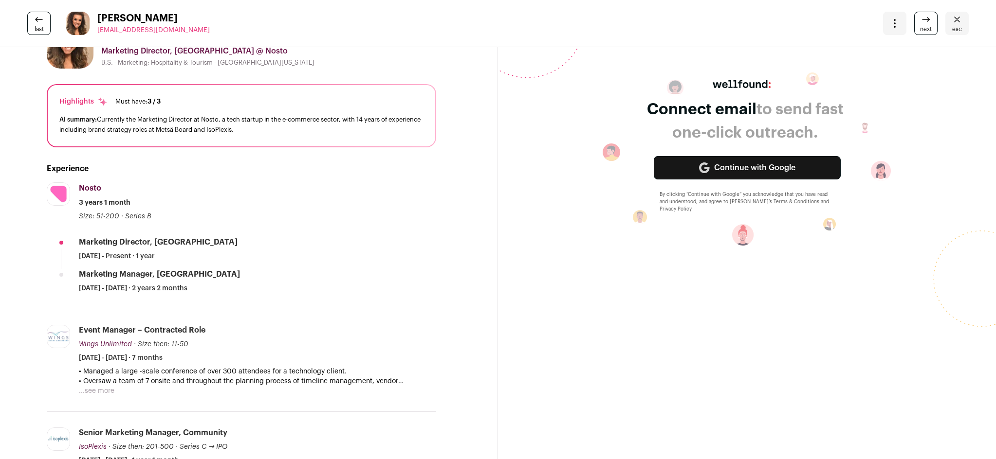
click at [920, 26] on span "next" at bounding box center [926, 29] width 12 height 8
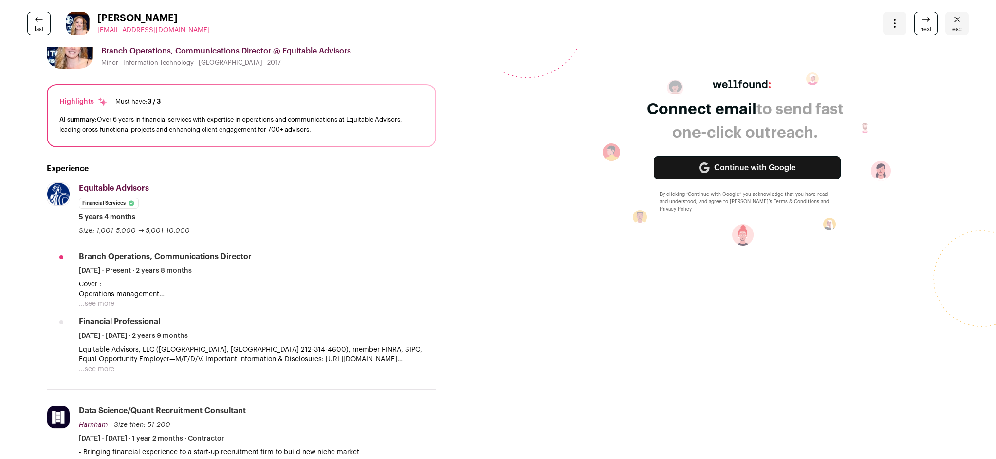
click at [920, 26] on span "next" at bounding box center [926, 29] width 12 height 8
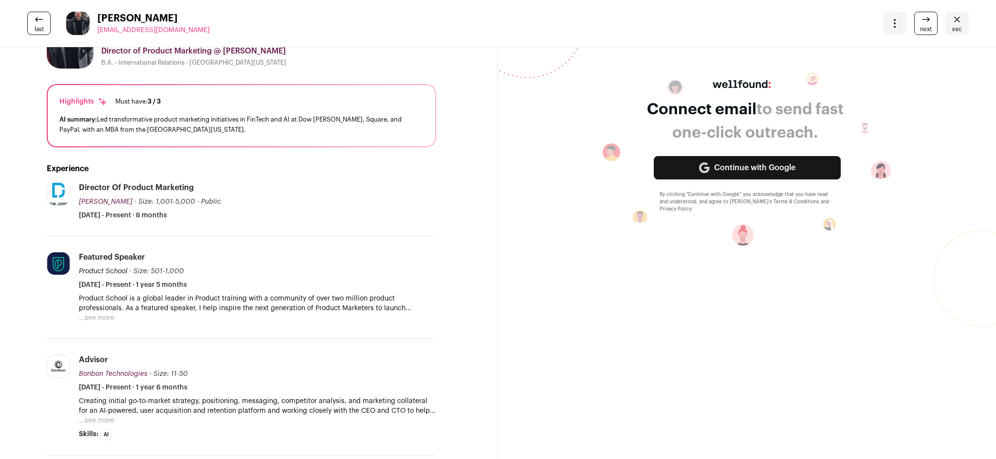
click at [920, 26] on span "next" at bounding box center [926, 29] width 12 height 8
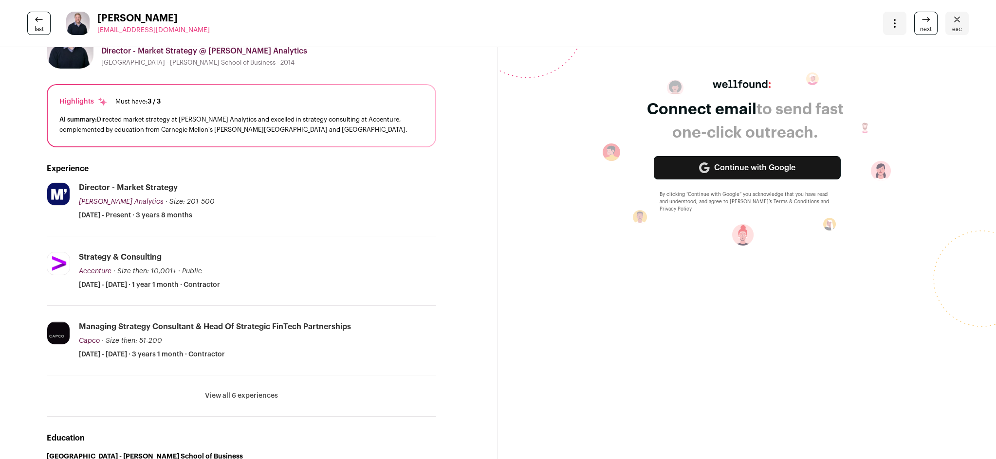
click at [920, 26] on span "next" at bounding box center [926, 29] width 12 height 8
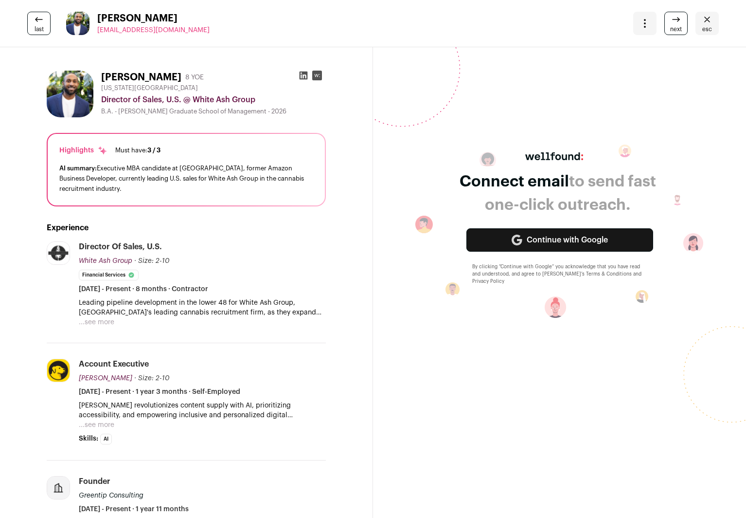
click at [677, 22] on link "next" at bounding box center [676, 23] width 23 height 23
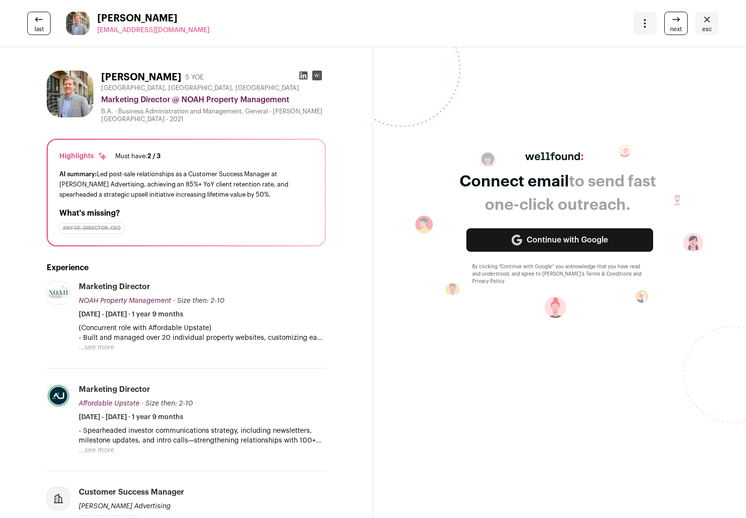
click at [678, 19] on icon at bounding box center [679, 19] width 2 height 2
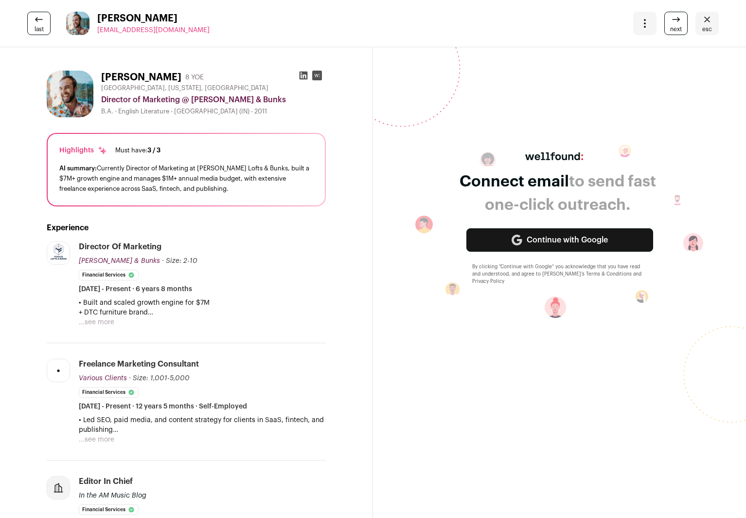
click at [678, 21] on icon at bounding box center [679, 20] width 2 height 2
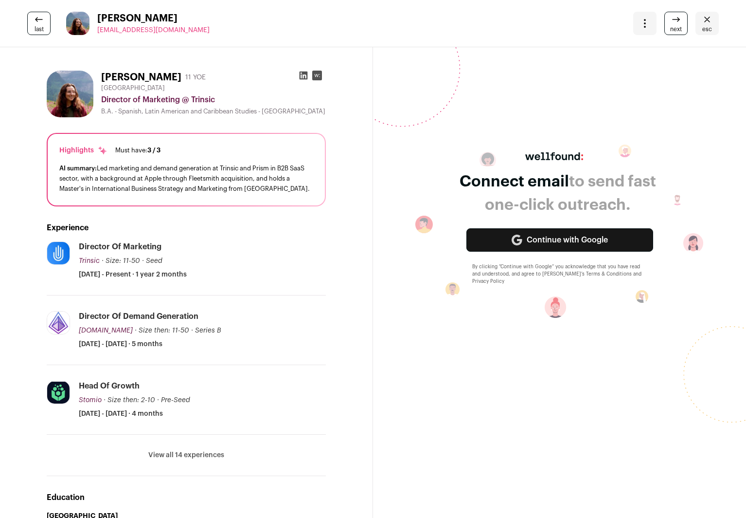
click at [671, 22] on icon at bounding box center [677, 20] width 12 height 12
